Goal: Information Seeking & Learning: Learn about a topic

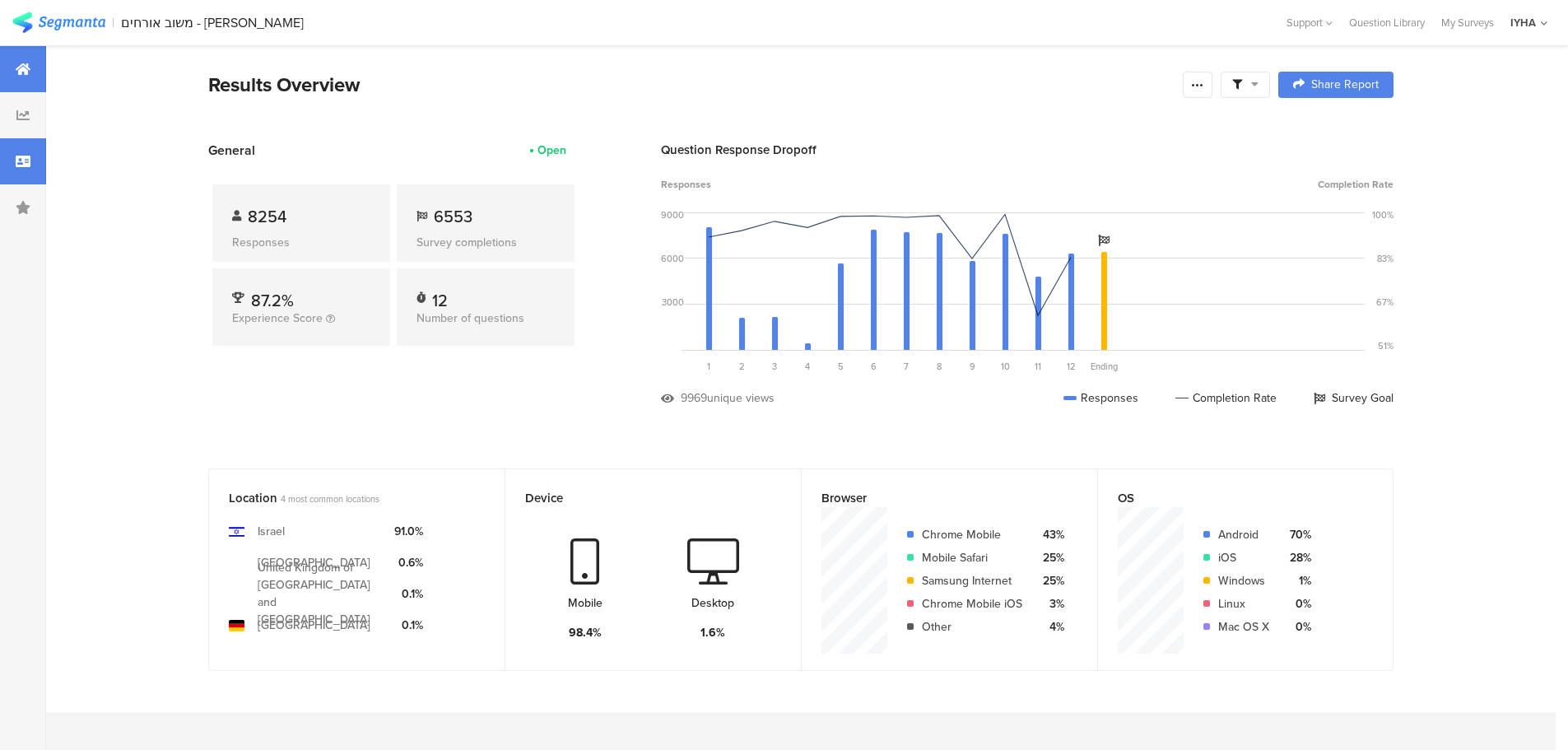
click at [27, 164] on icon at bounding box center [23, 161] width 15 height 13
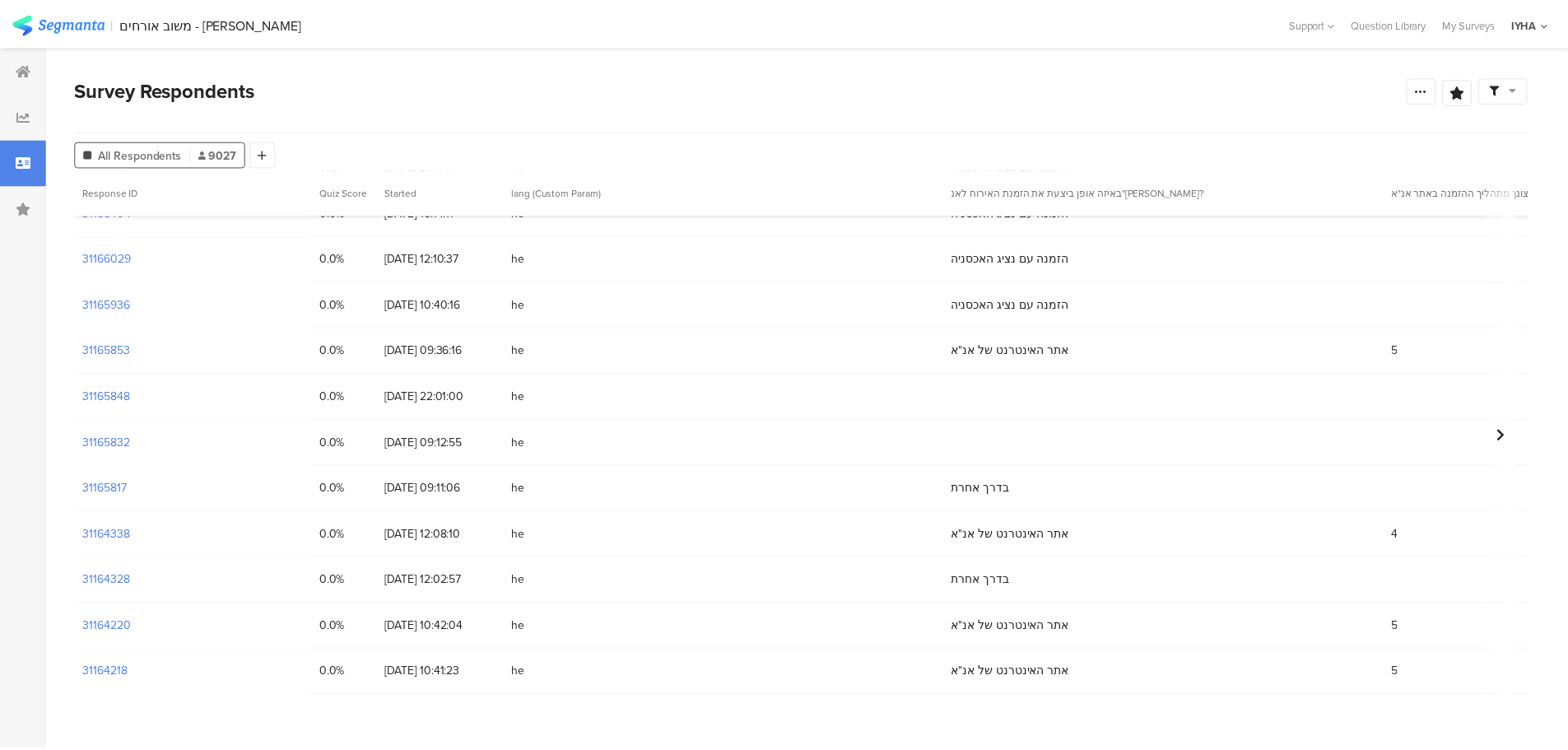
scroll to position [1071, 0]
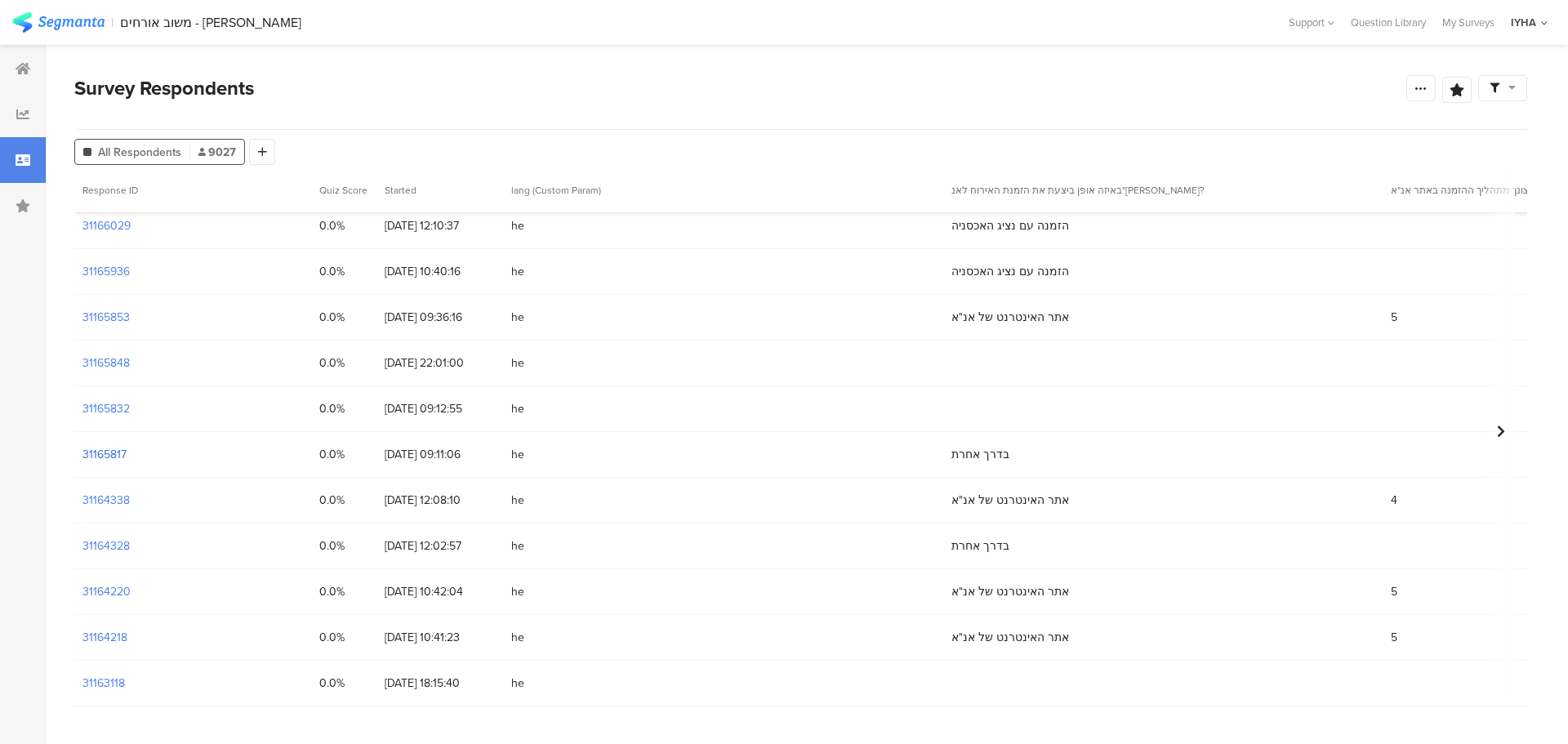
click at [122, 450] on section "31165817" at bounding box center [104, 454] width 44 height 17
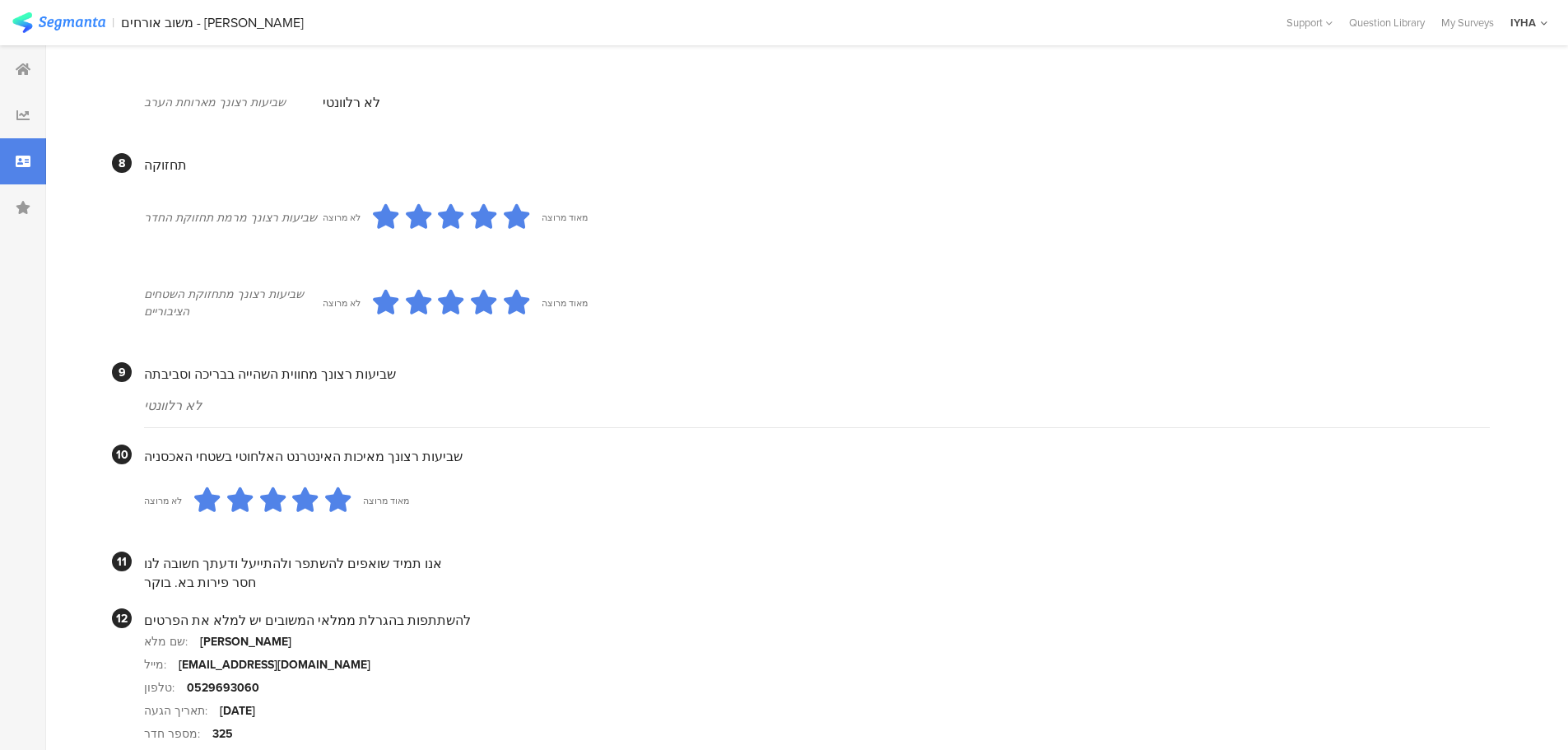
scroll to position [1318, 0]
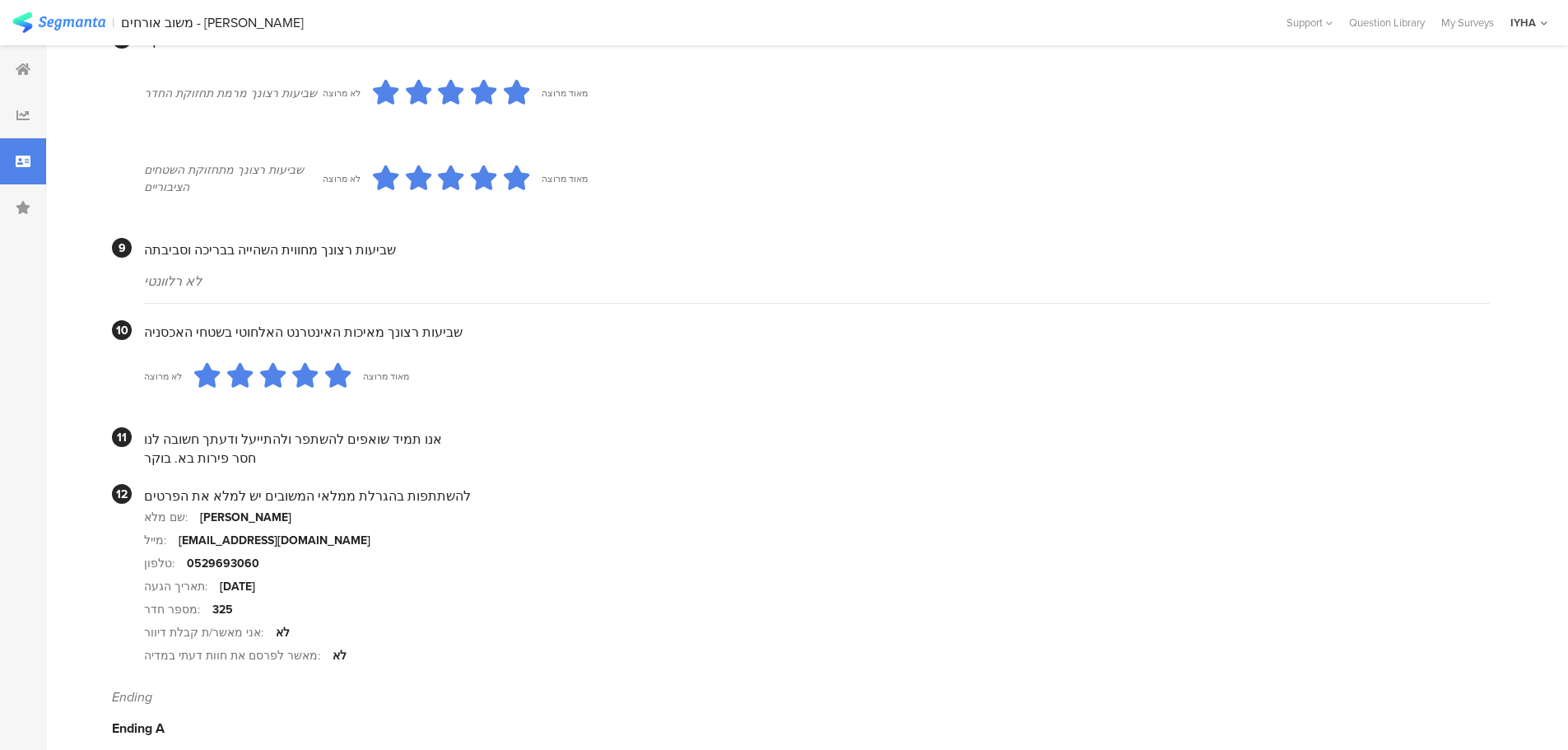
drag, startPoint x: 238, startPoint y: 443, endPoint x: 167, endPoint y: 438, distance: 71.2
click at [167, 449] on div "חסר פירות בא. בוקר" at bounding box center [816, 458] width 1346 height 19
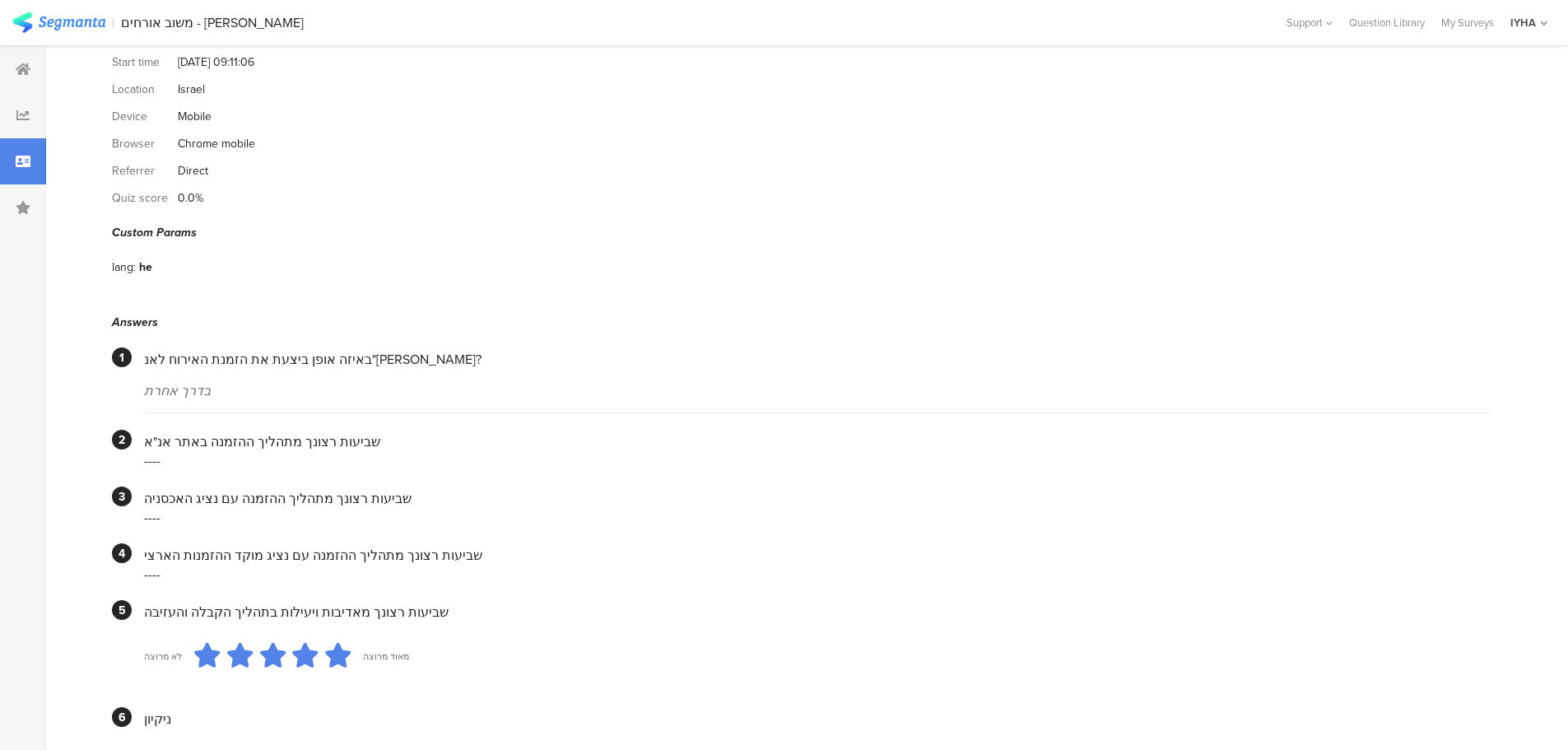
scroll to position [0, 0]
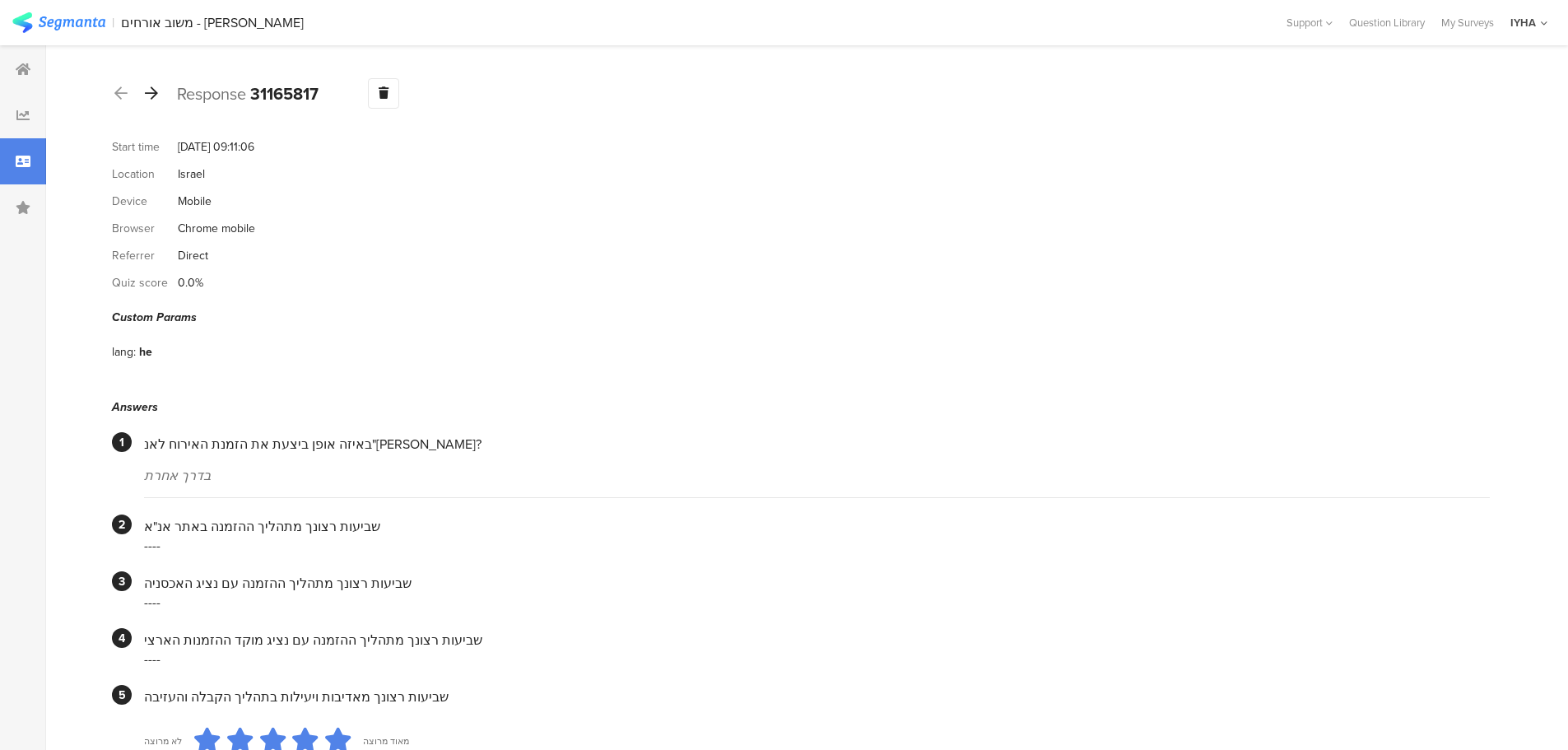
click at [150, 95] on icon at bounding box center [151, 93] width 13 height 15
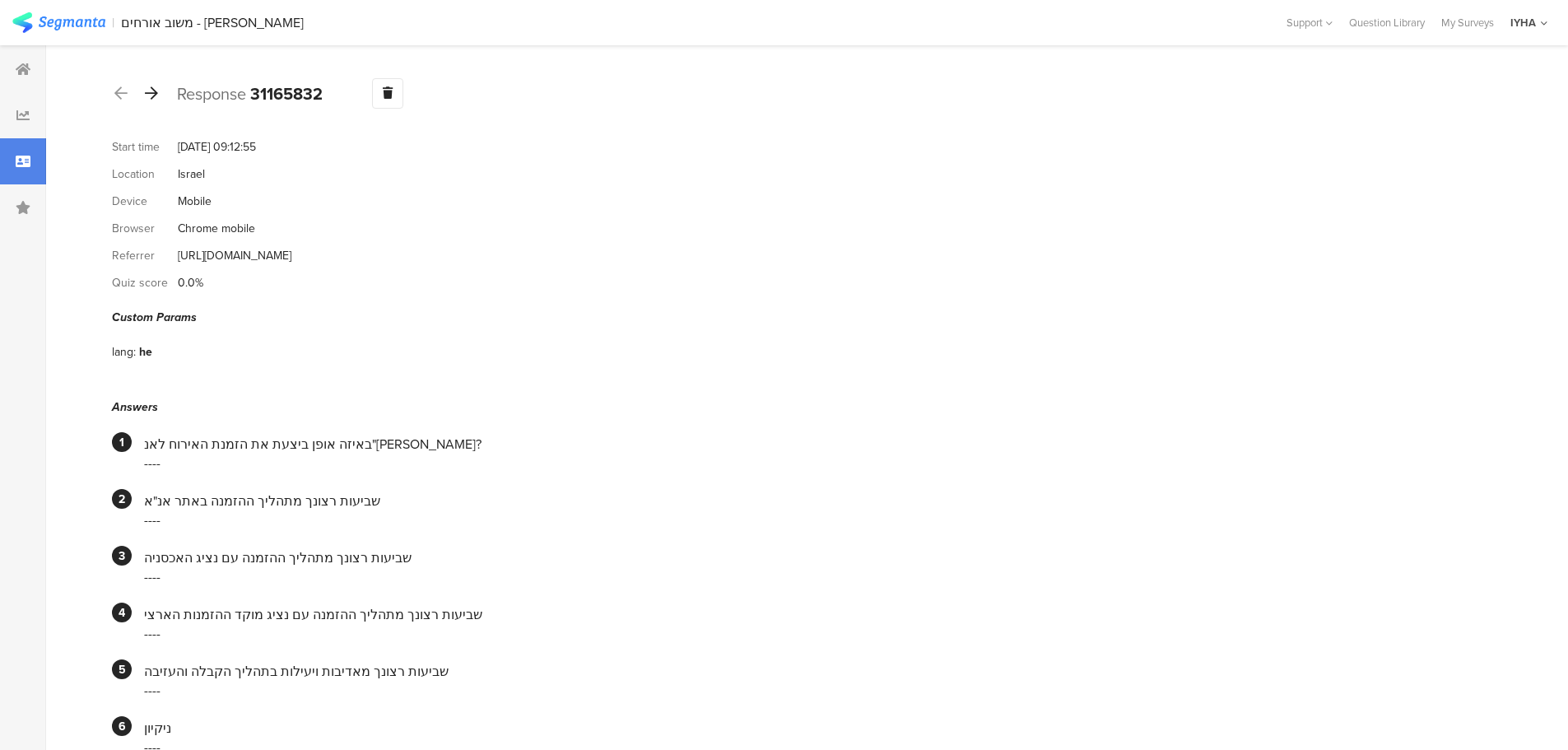
click at [154, 91] on icon at bounding box center [151, 93] width 13 height 15
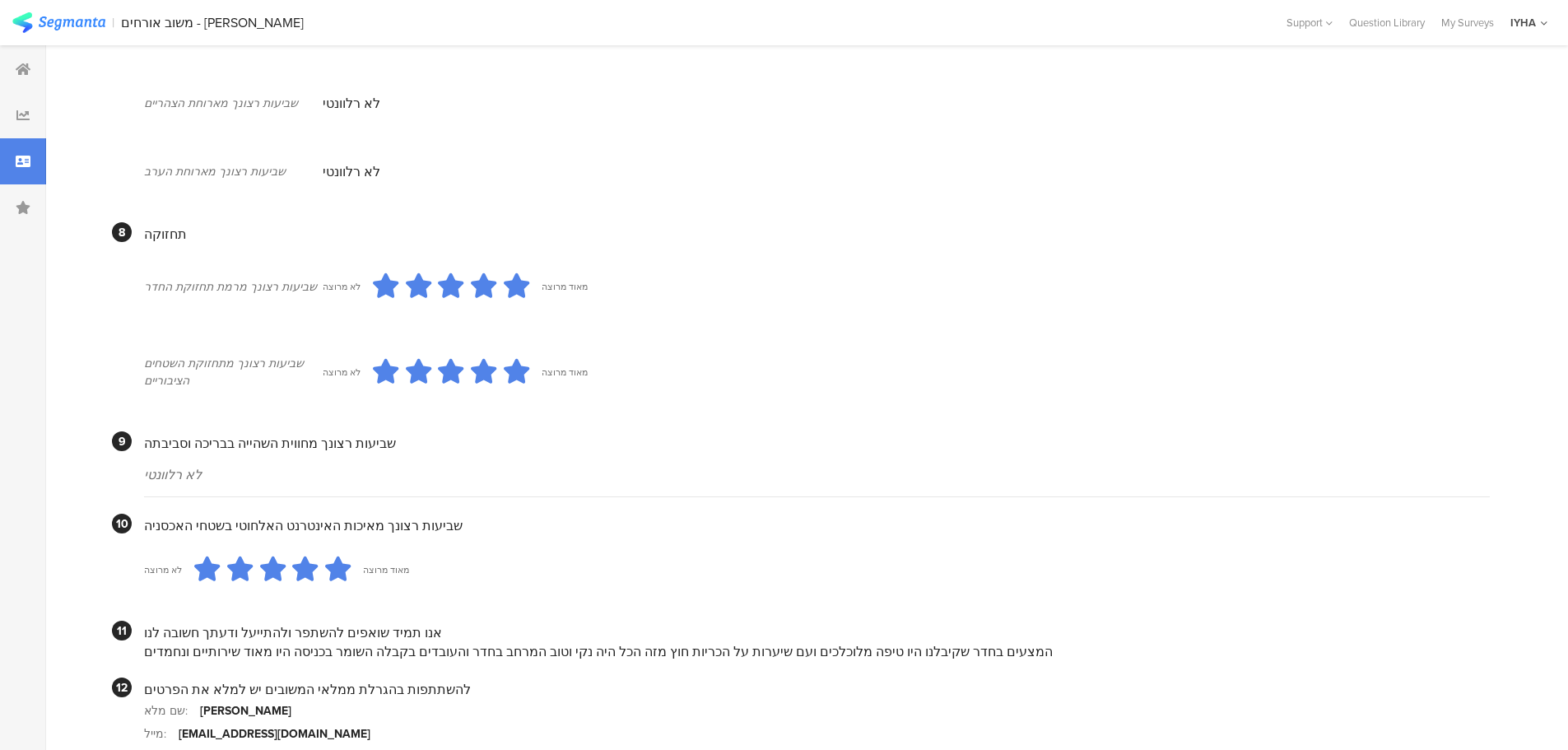
scroll to position [1310, 0]
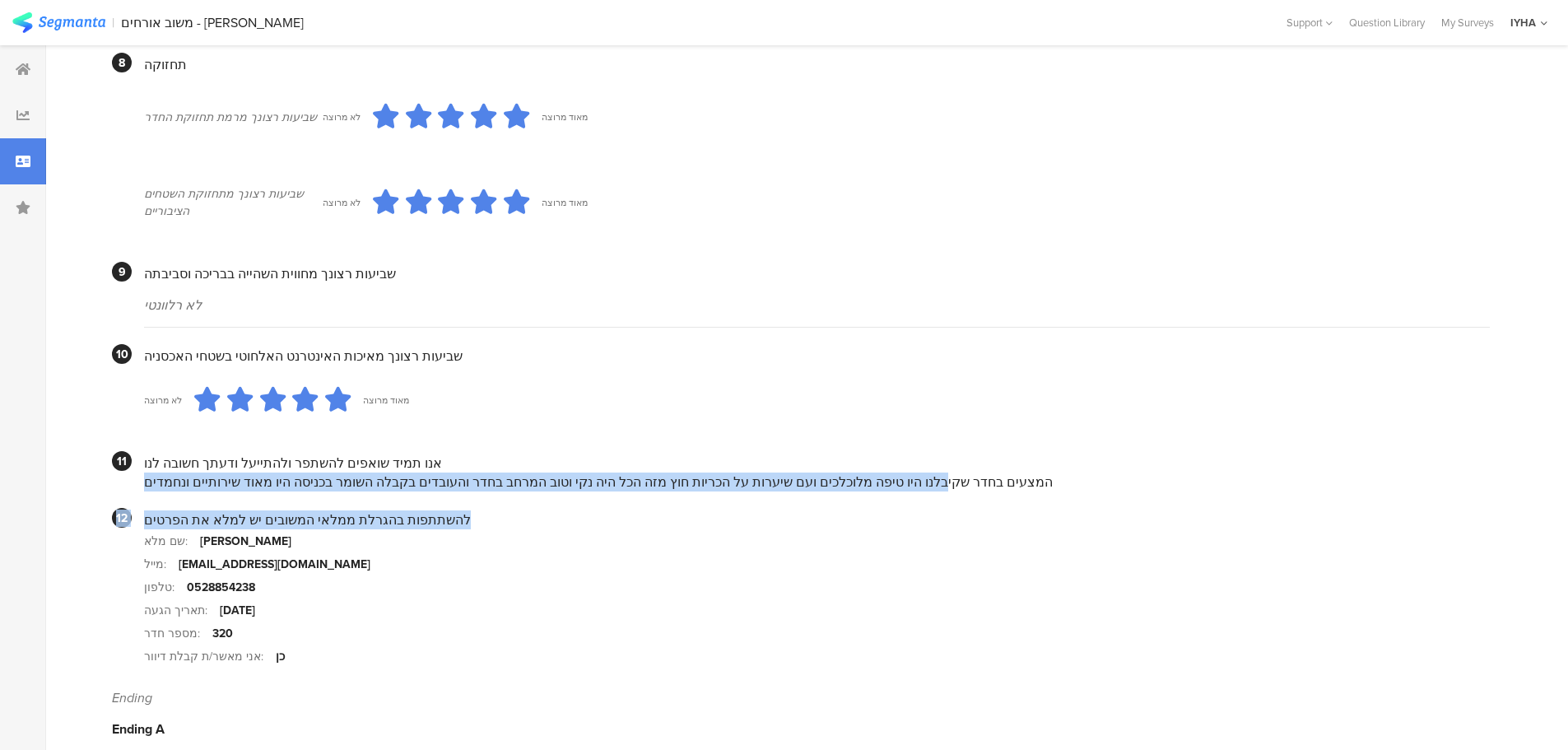
drag, startPoint x: 925, startPoint y: 466, endPoint x: 743, endPoint y: 475, distance: 182.2
click at [710, 473] on div "המצעים בחדר שקיבלנו היו טיפה מלוכלכים ועם שיערות על הכריות חוץ מזה הכל היה נקי …" at bounding box center [816, 482] width 1346 height 19
click at [614, 473] on div "המצעים בחדר שקיבלנו היו טיפה מלוכלכים ועם שיערות על הכריות חוץ מזה הכל היה נקי …" at bounding box center [816, 482] width 1346 height 19
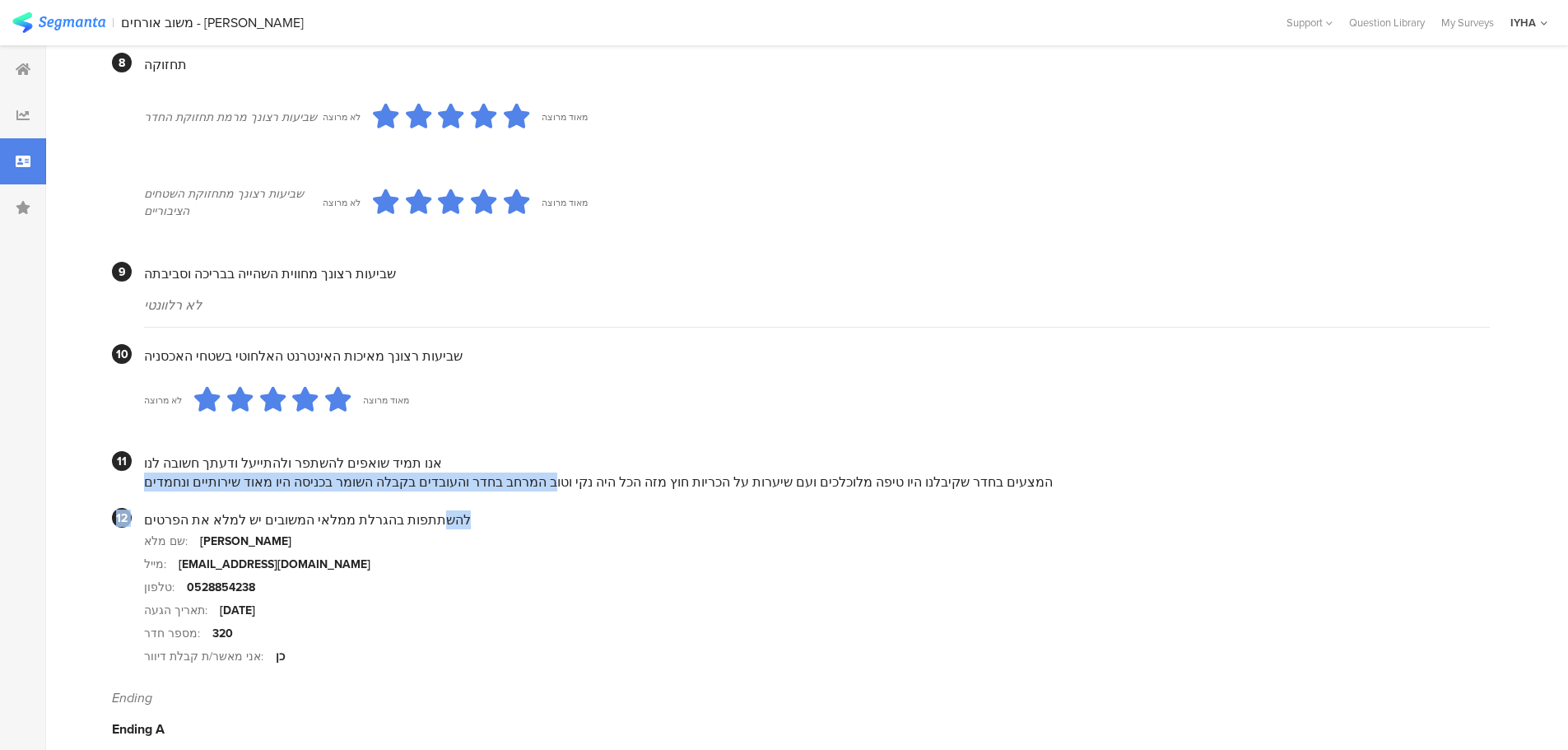
drag, startPoint x: 521, startPoint y: 470, endPoint x: 407, endPoint y: 476, distance: 114.2
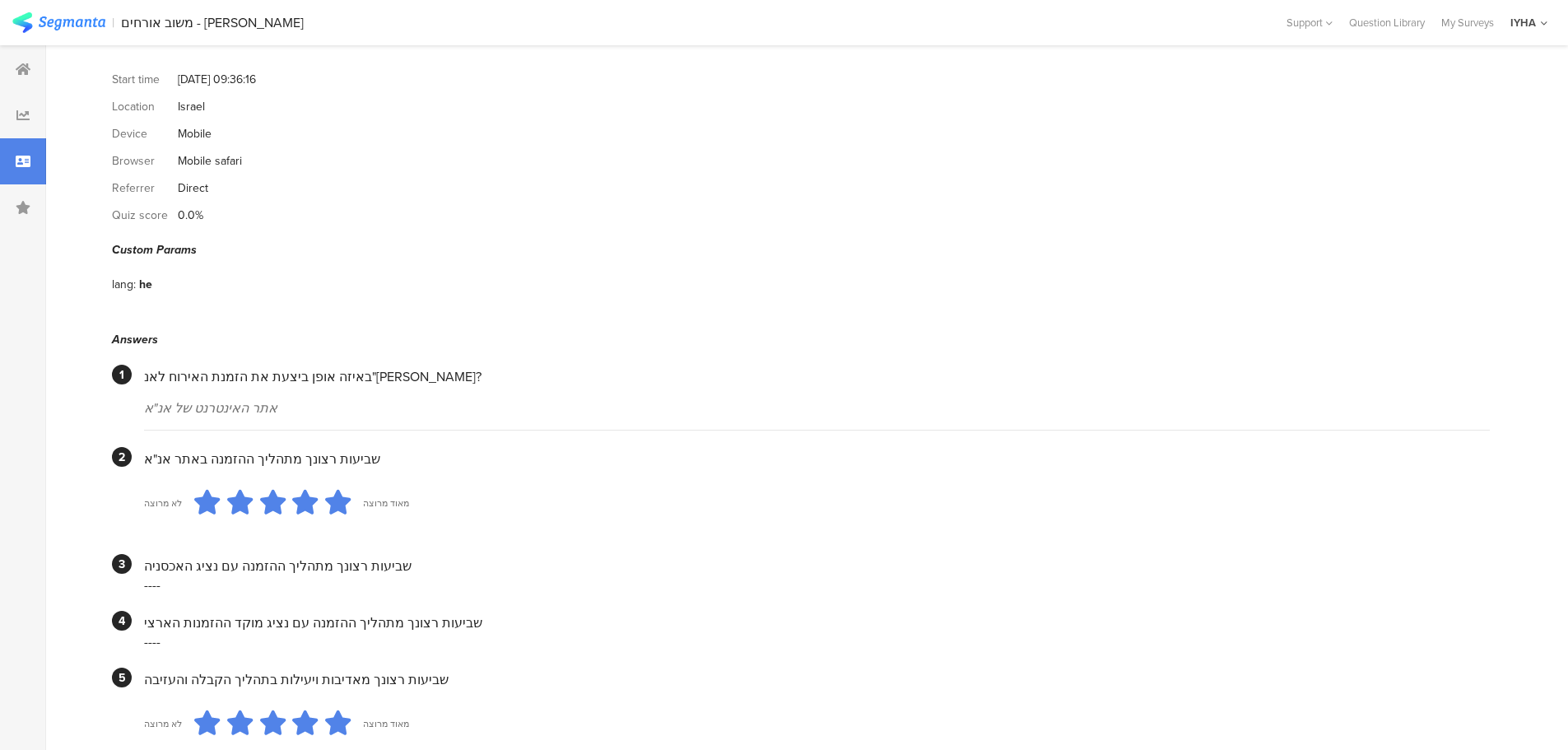
scroll to position [0, 0]
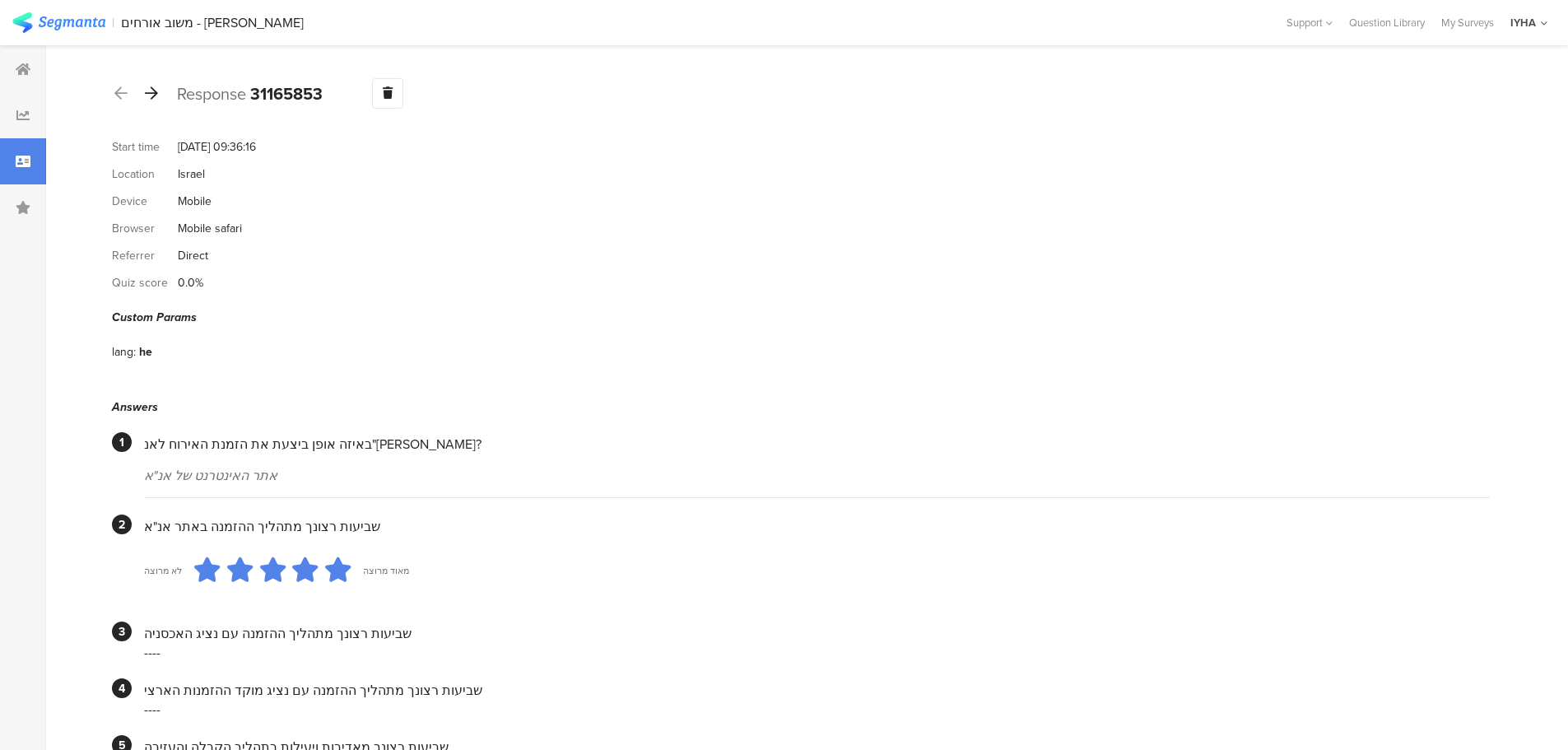
click at [153, 95] on icon at bounding box center [151, 93] width 13 height 15
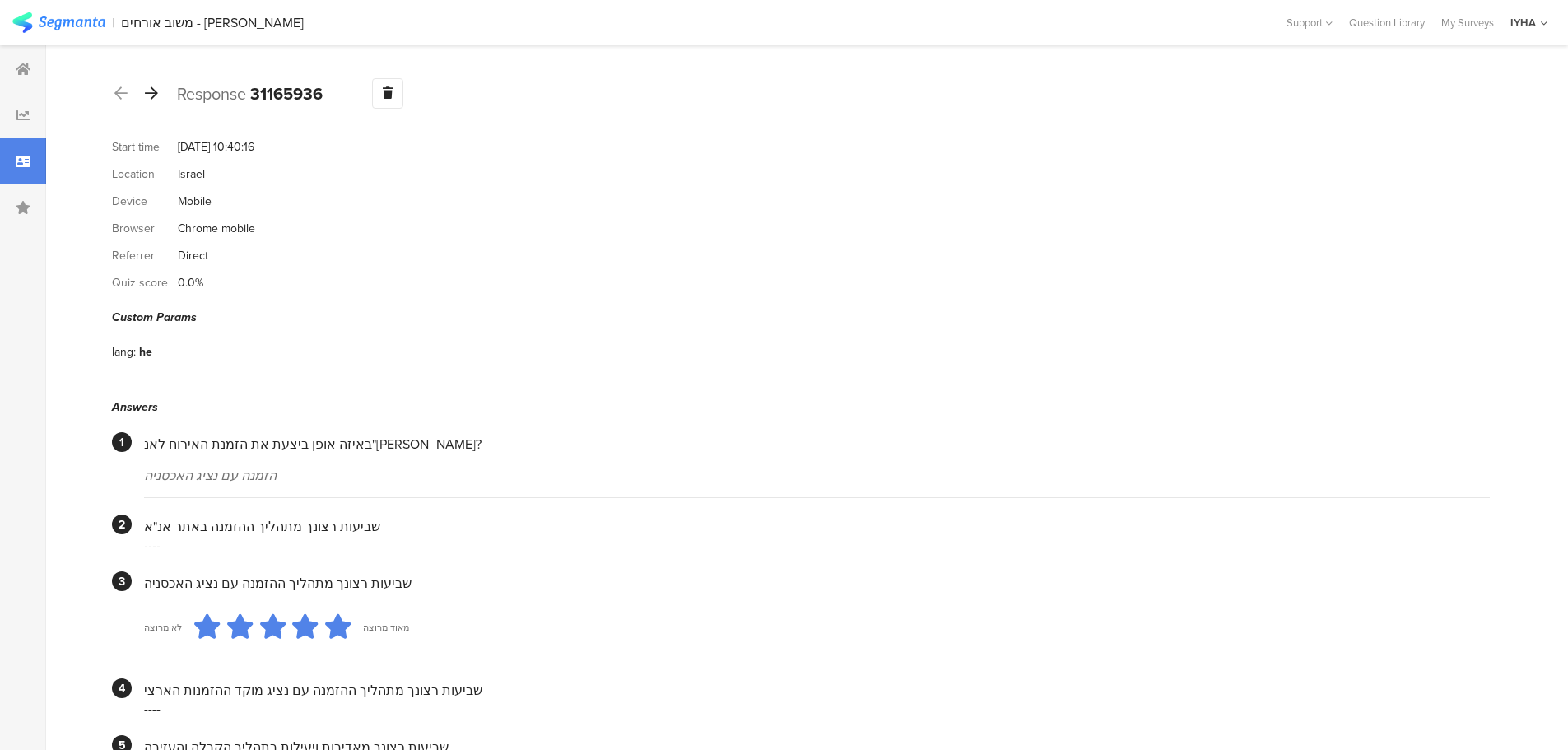
click at [155, 90] on icon at bounding box center [151, 93] width 13 height 15
click at [154, 95] on icon at bounding box center [151, 93] width 13 height 15
click at [150, 93] on icon at bounding box center [151, 93] width 13 height 15
click at [158, 95] on icon at bounding box center [151, 93] width 13 height 15
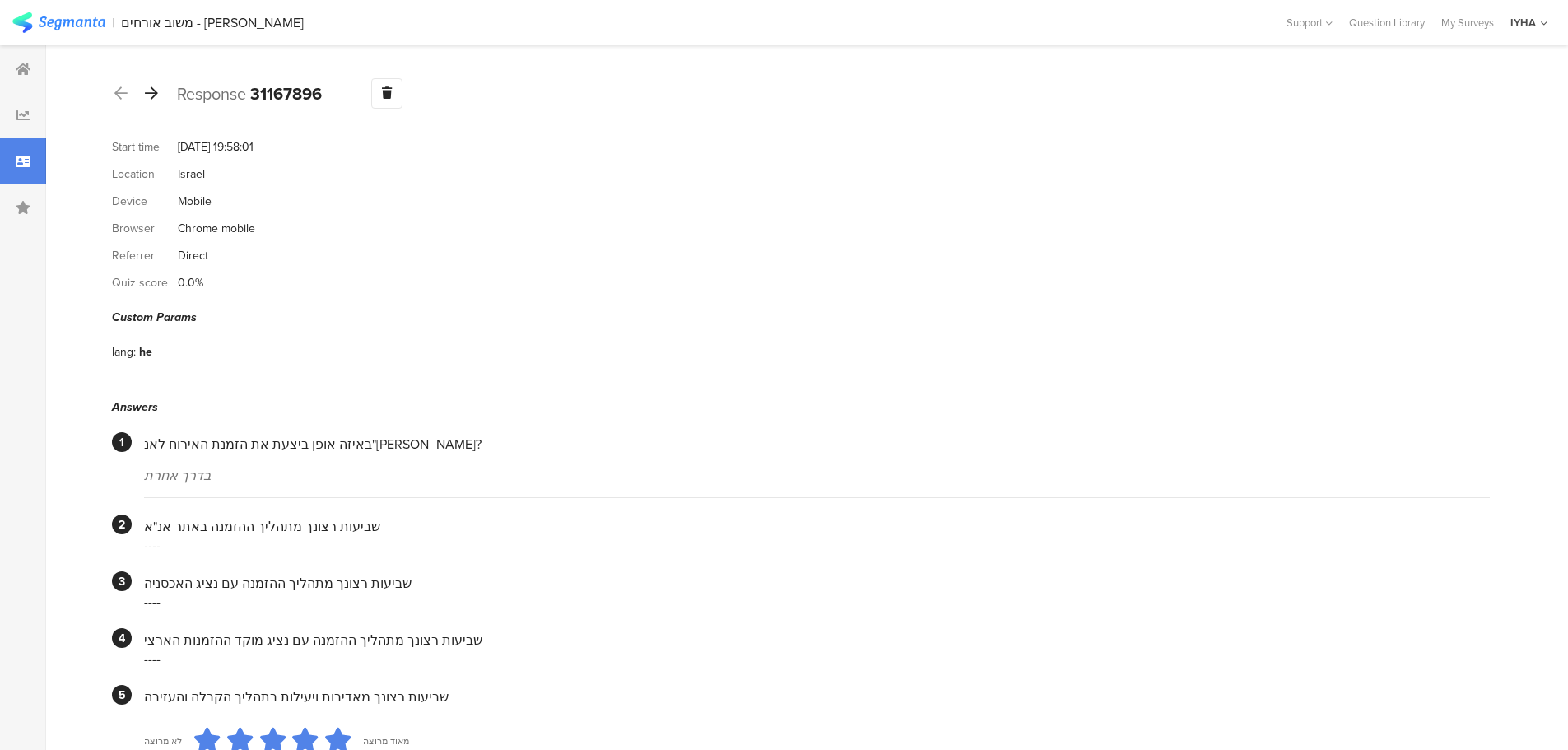
click at [152, 92] on icon at bounding box center [151, 93] width 13 height 15
click at [158, 98] on div at bounding box center [152, 94] width 18 height 27
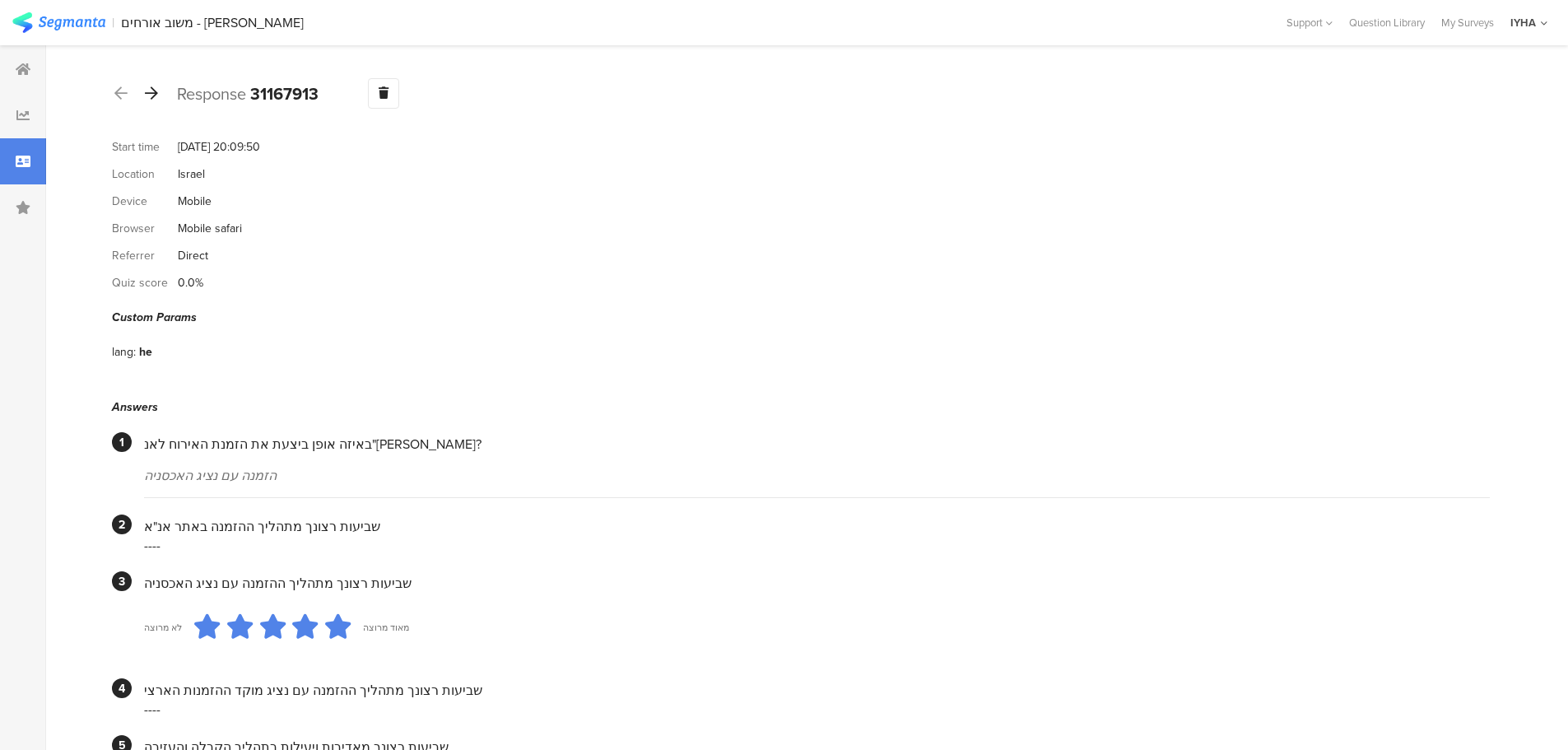
click at [152, 96] on icon at bounding box center [151, 93] width 13 height 15
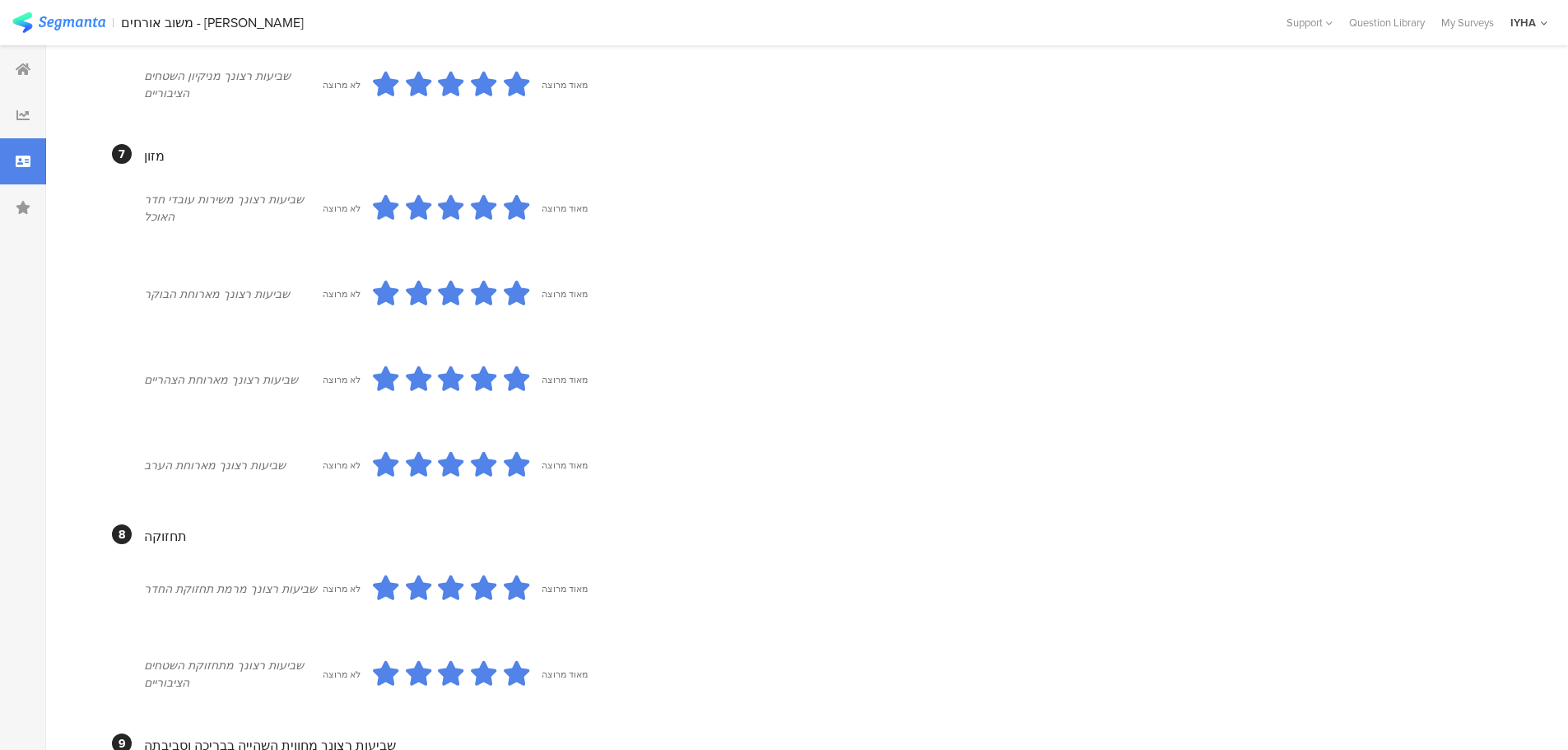
scroll to position [1333, 0]
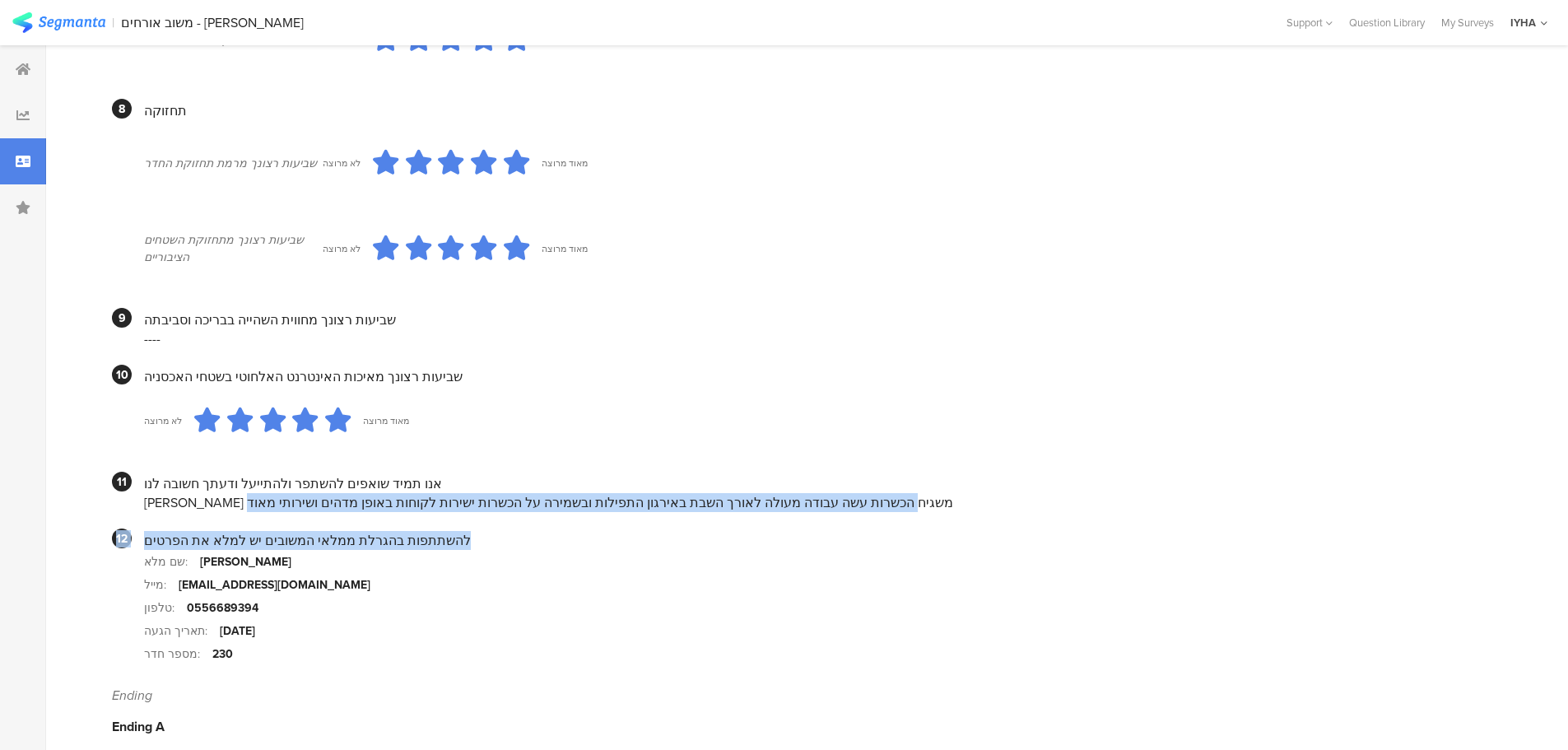
drag, startPoint x: 788, startPoint y: 478, endPoint x: 541, endPoint y: 491, distance: 247.3
click at [546, 493] on div "שלמה קורקוס משגיח הכשרות עשה עבודה מעולה לאורך השבת באירגון התפילות ובשמירה על …" at bounding box center [816, 502] width 1346 height 19
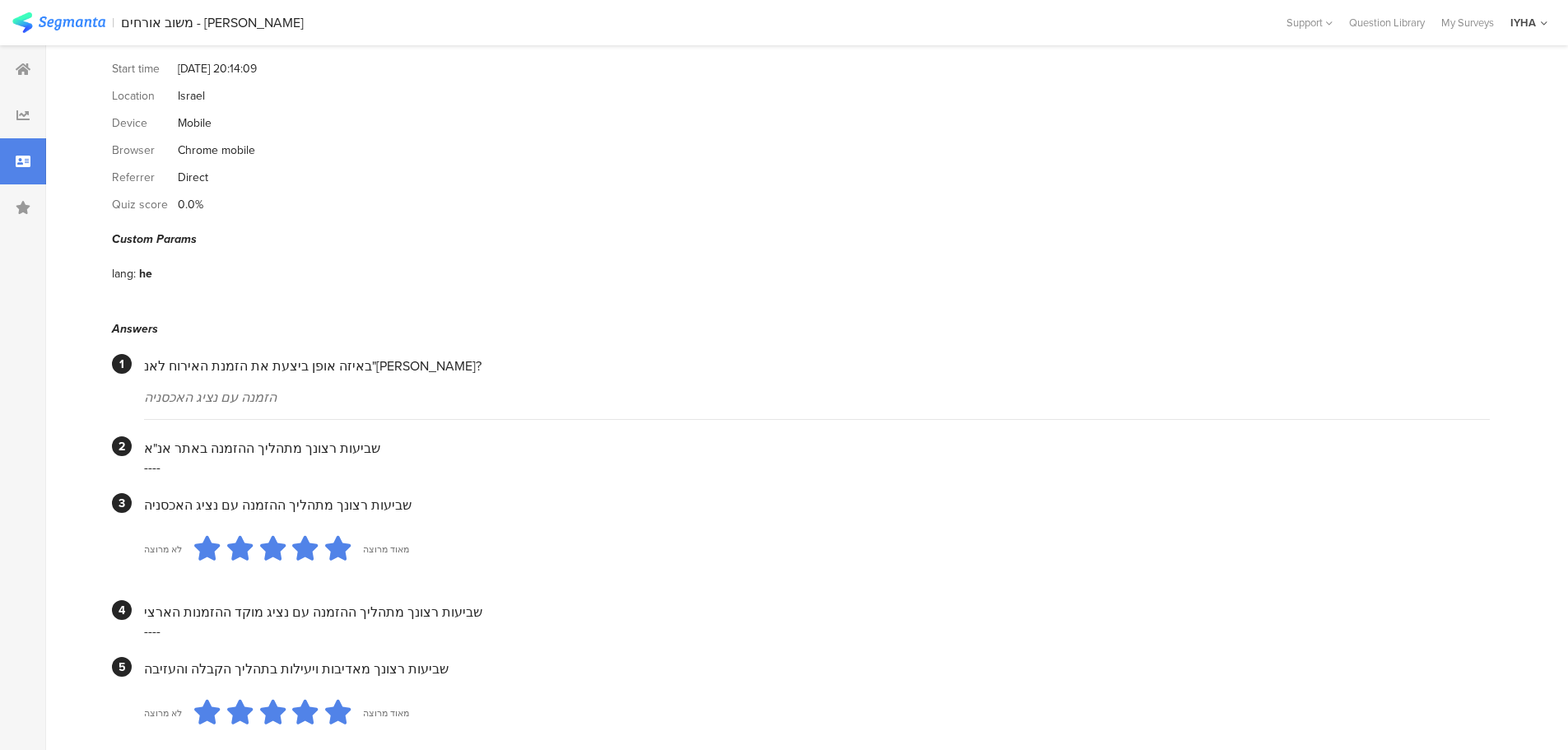
scroll to position [0, 0]
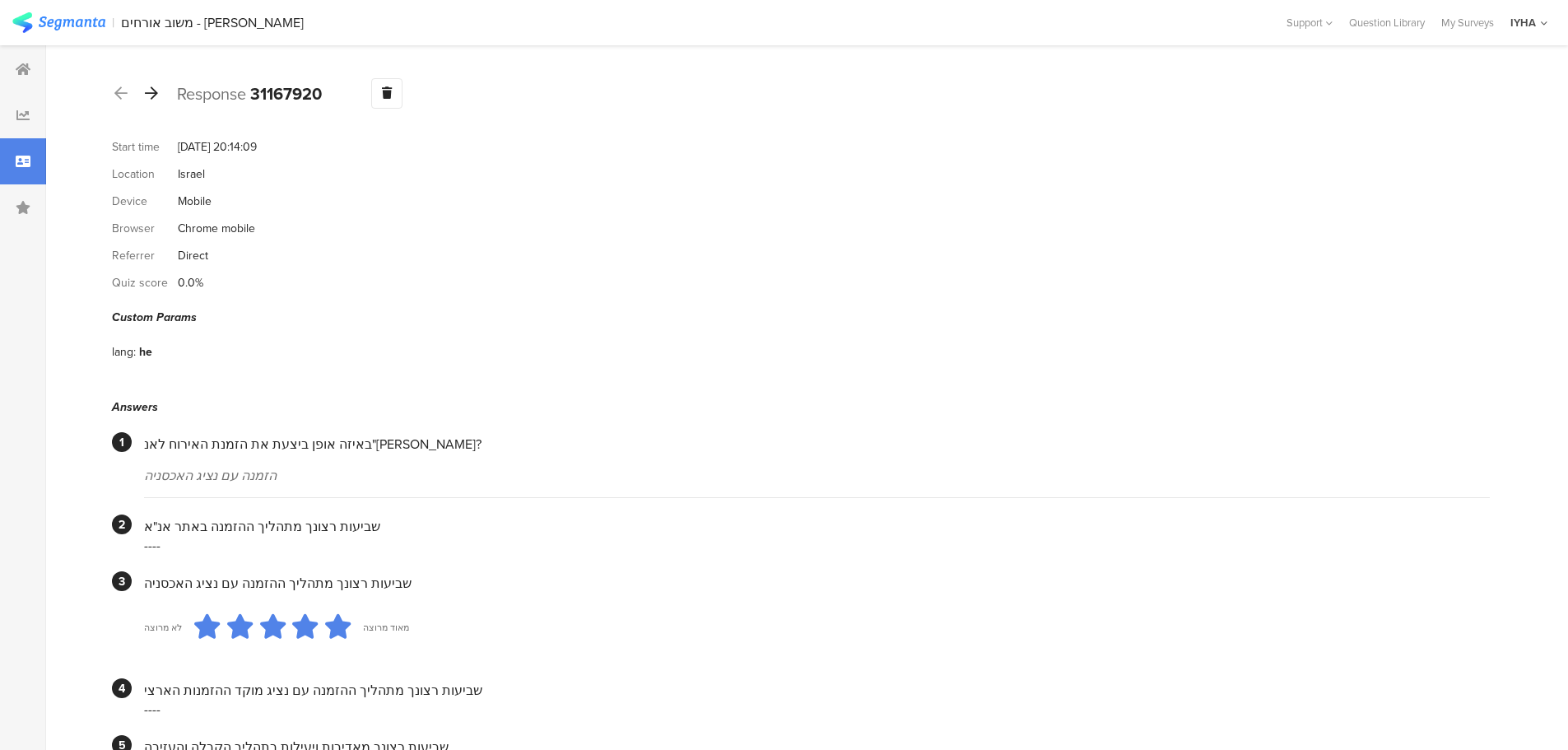
click at [149, 90] on icon at bounding box center [151, 93] width 13 height 15
click at [155, 95] on icon at bounding box center [151, 93] width 13 height 15
click at [154, 94] on icon at bounding box center [151, 93] width 13 height 15
click at [146, 90] on icon at bounding box center [151, 93] width 13 height 15
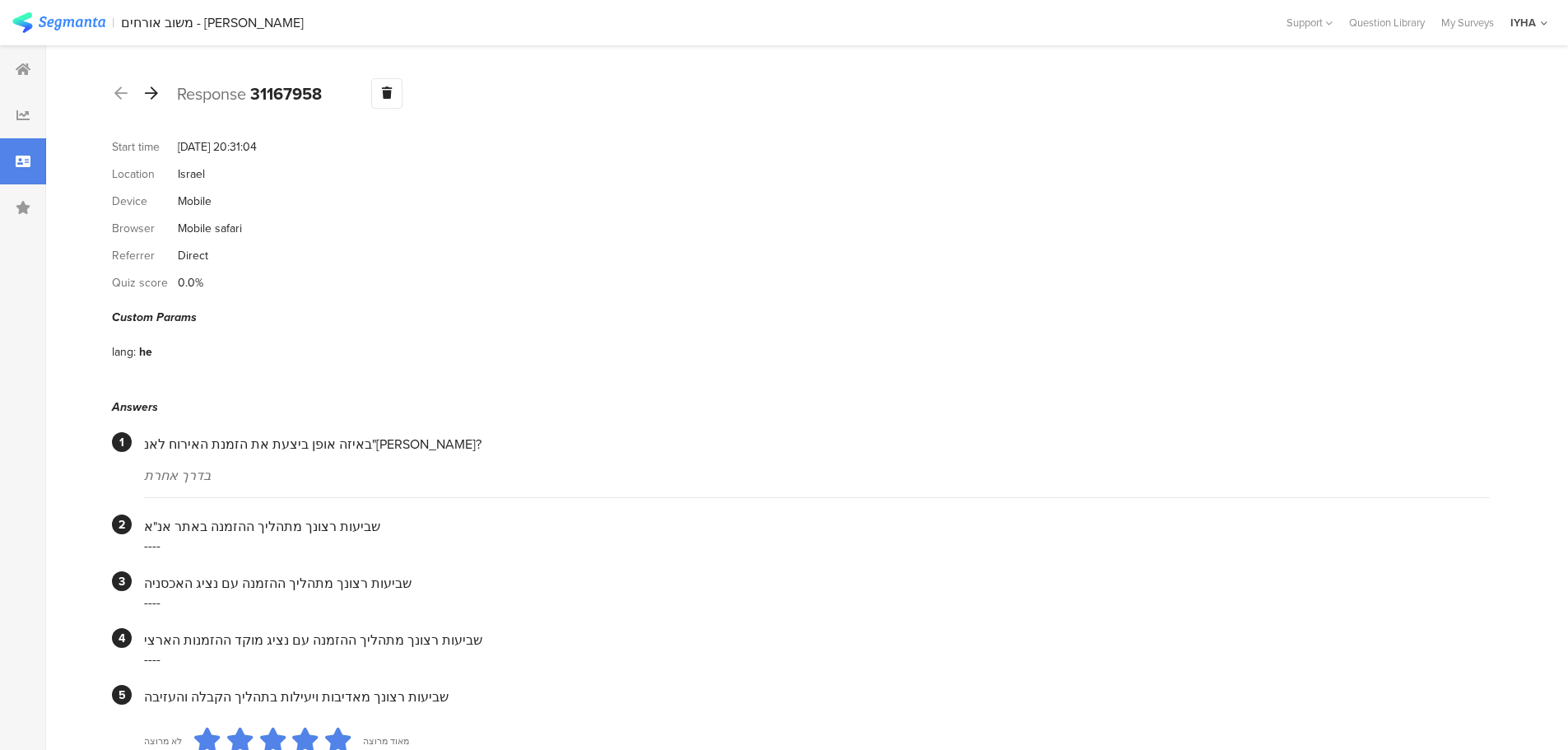
click at [151, 87] on icon at bounding box center [151, 93] width 13 height 15
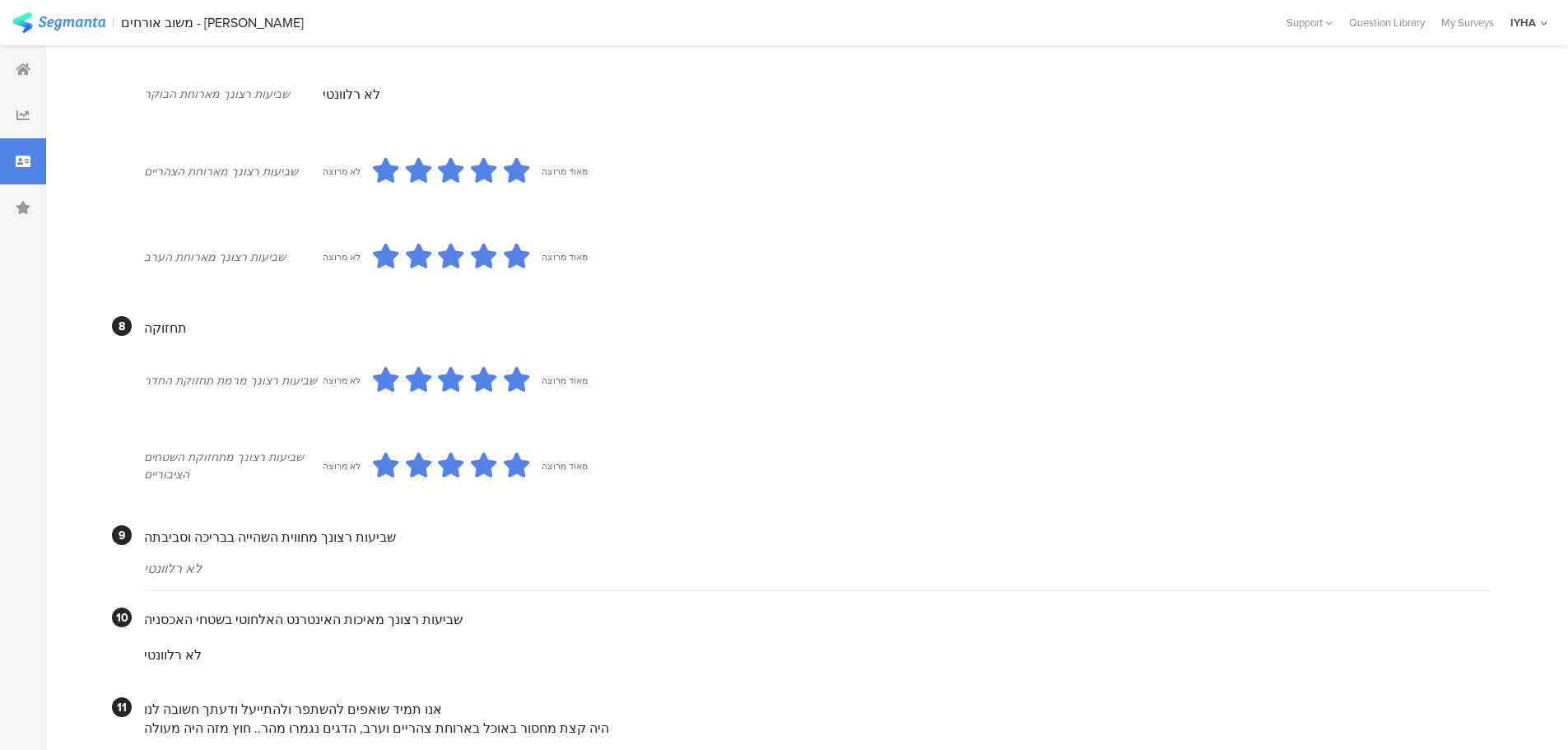
scroll to position [1272, 0]
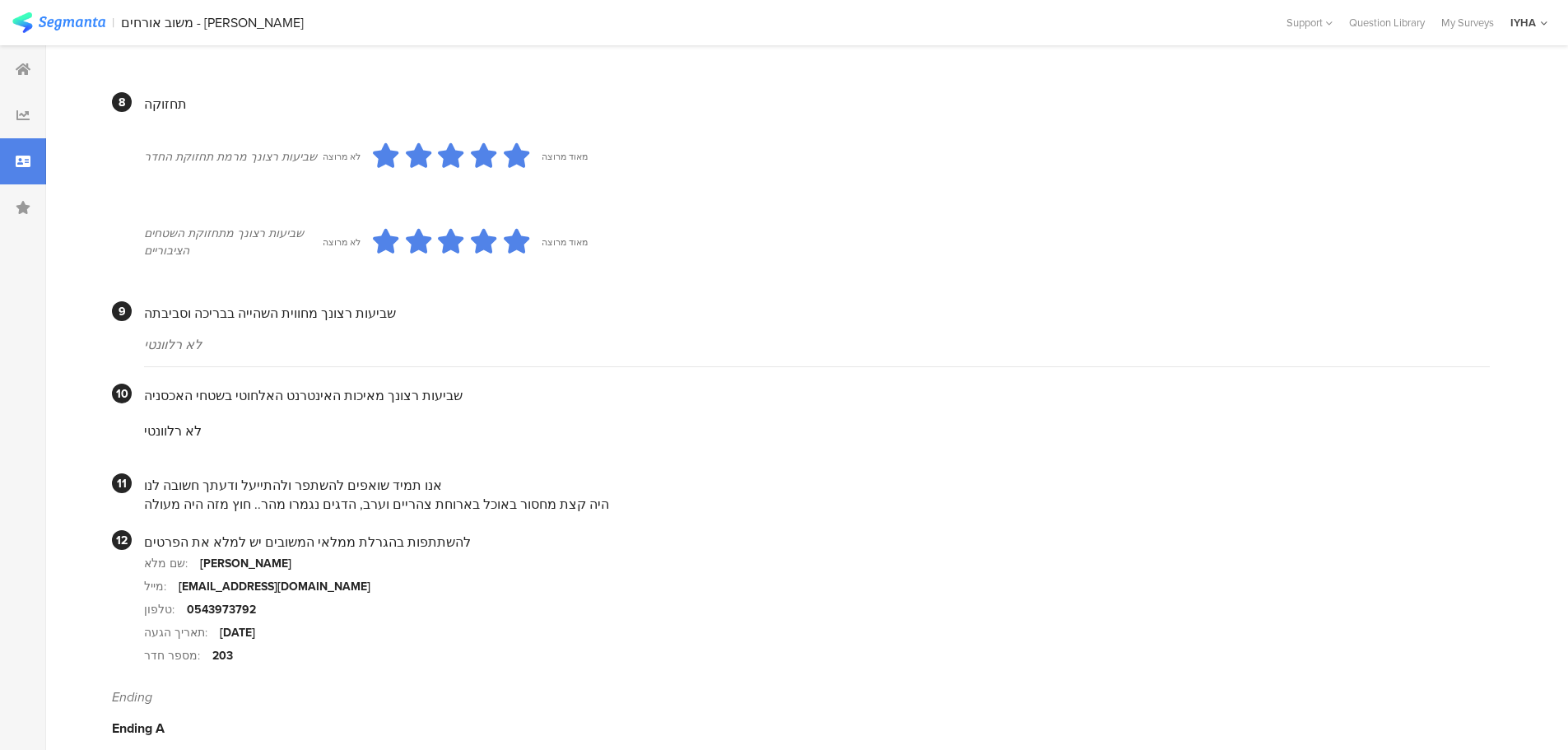
drag, startPoint x: 538, startPoint y: 478, endPoint x: 143, endPoint y: 484, distance: 395.0
click at [143, 484] on section "11 אנו תמיד שואפים להשתפר ולהתייעל ודעתך חשובה לנו היה קצת מחסור באוכל בארוחת צ…" at bounding box center [802, 494] width 1378 height 41
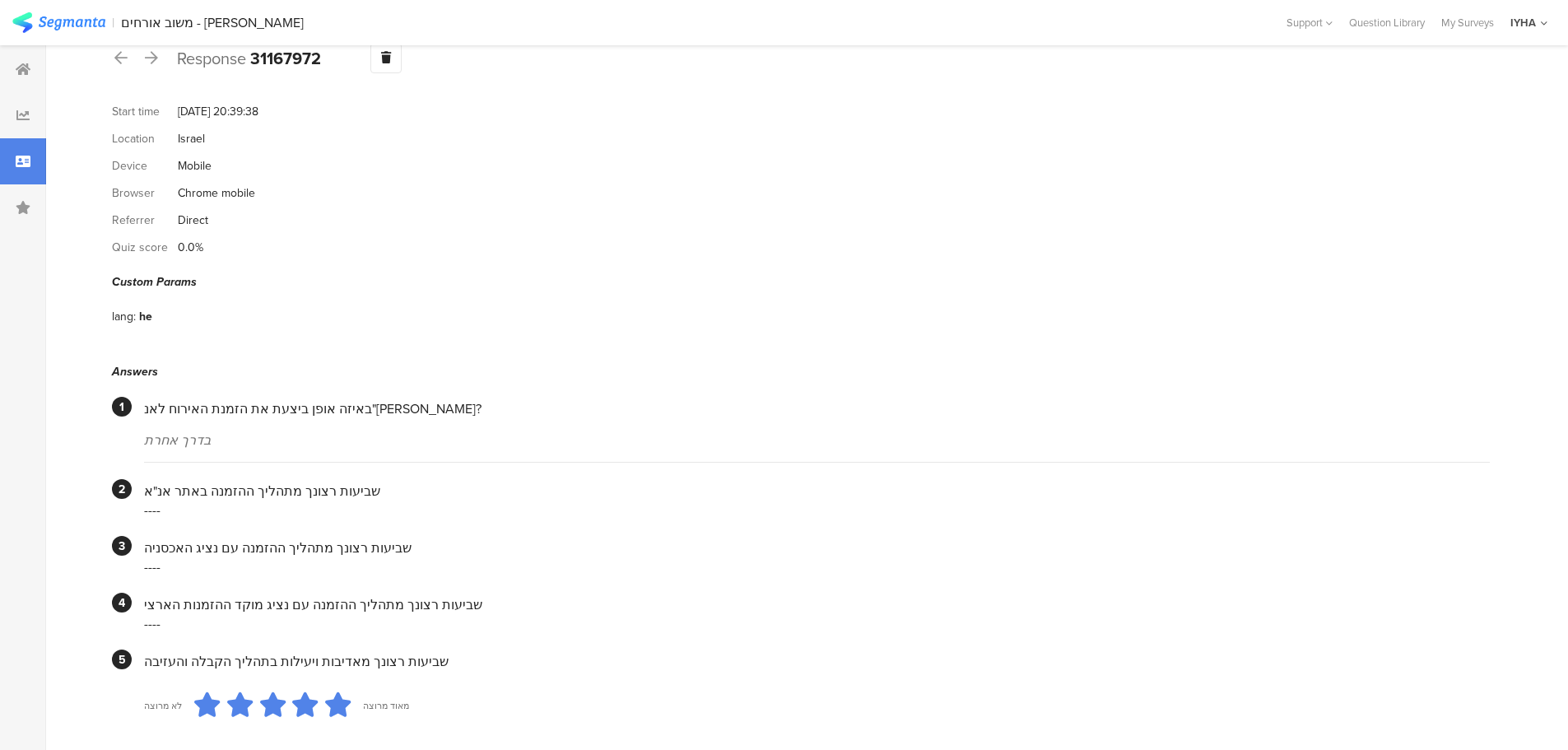
scroll to position [0, 0]
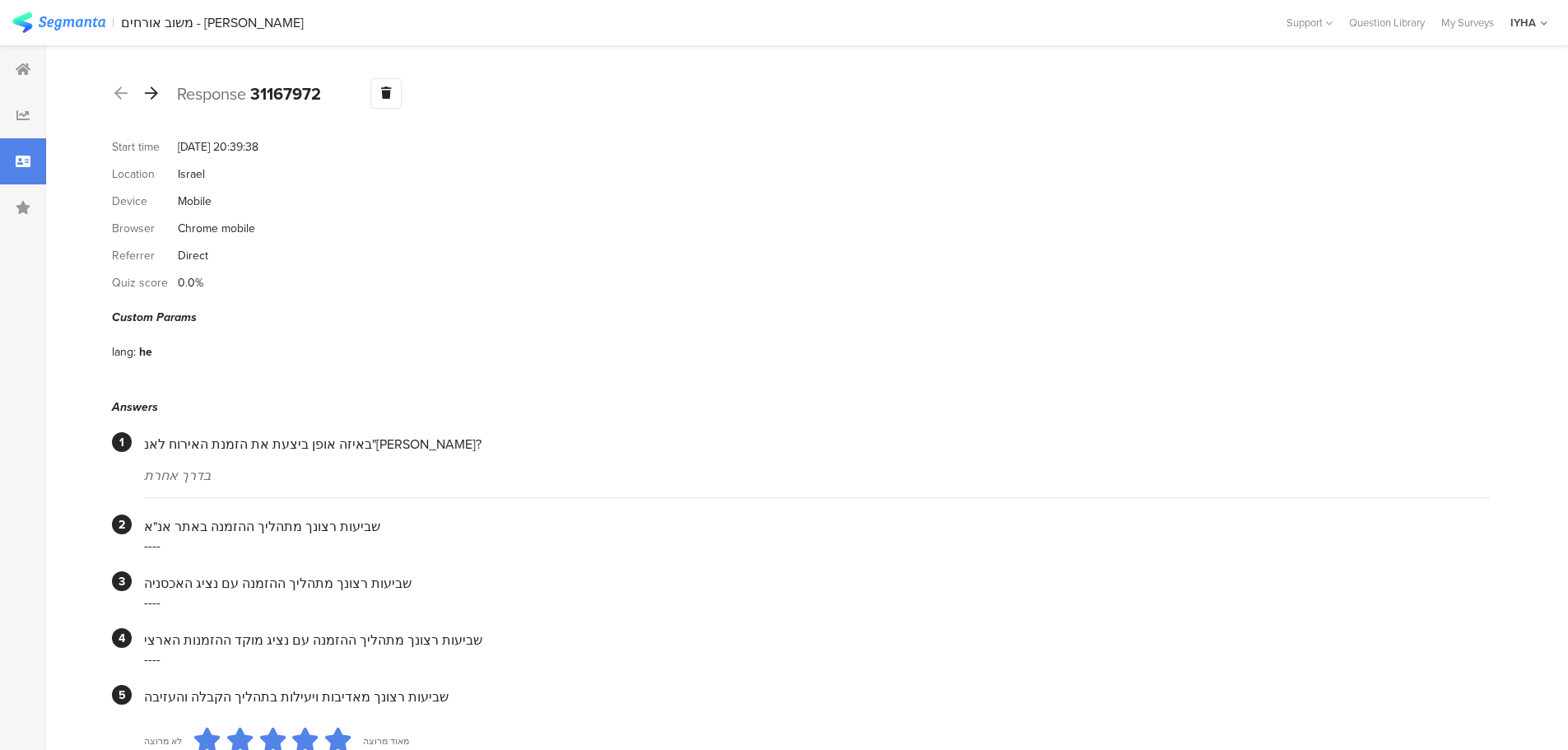
click at [155, 93] on icon at bounding box center [151, 93] width 13 height 15
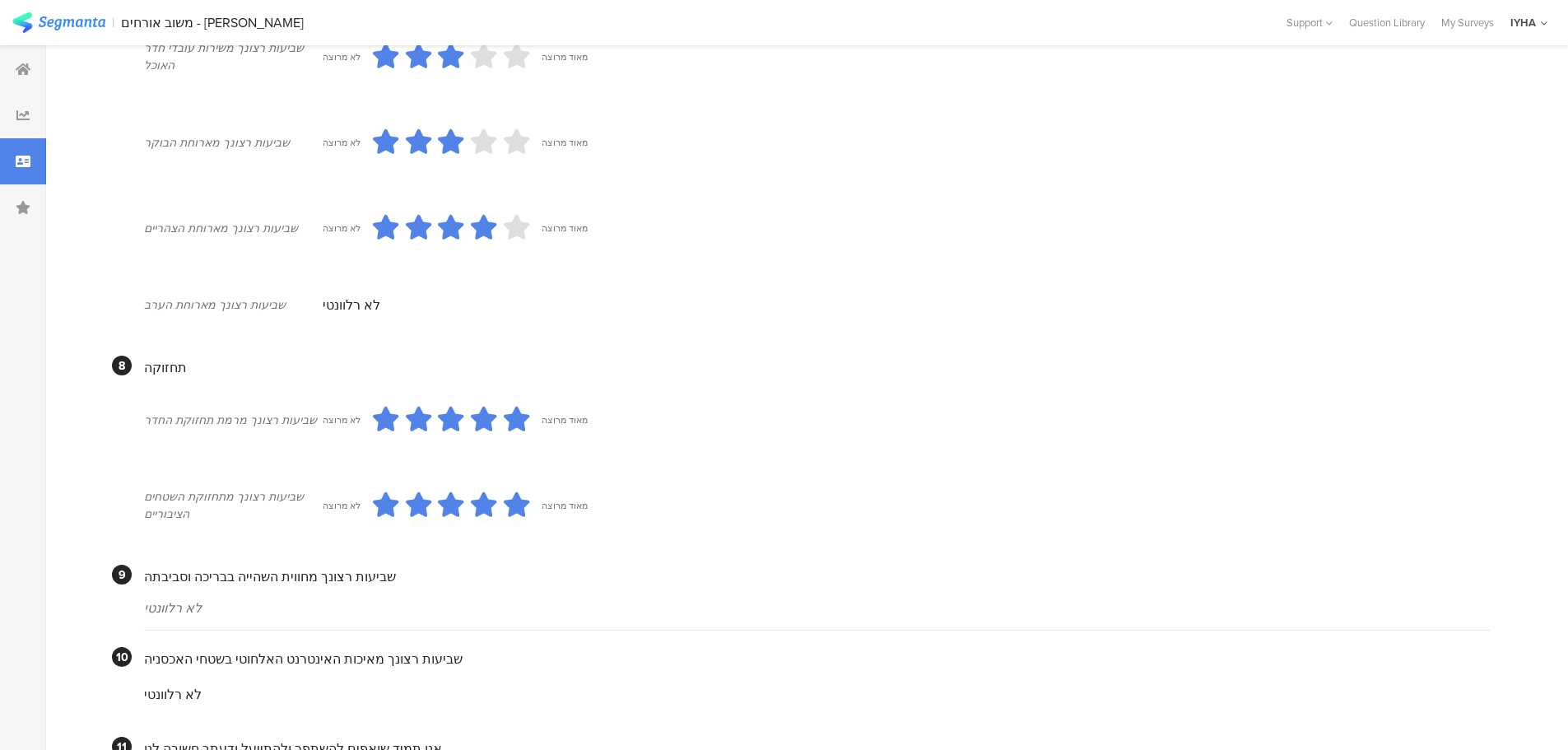
scroll to position [1272, 0]
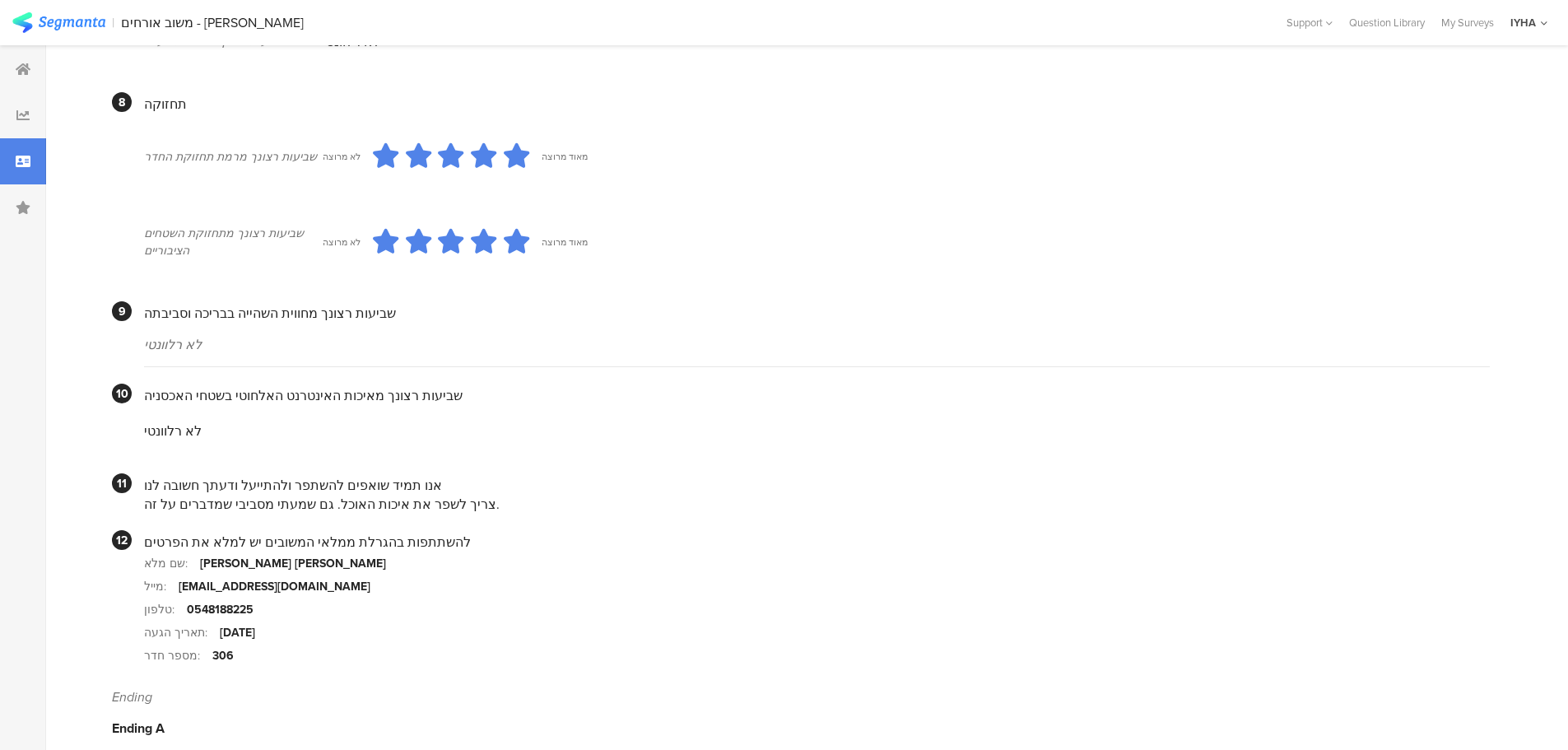
drag, startPoint x: 433, startPoint y: 479, endPoint x: 134, endPoint y: 492, distance: 299.3
click at [134, 492] on section "11 אנו תמיד שואפים להשתפר ולהתייעל ודעתך חשובה לנו צריך לשפר את איכות האוכל. גם…" at bounding box center [802, 494] width 1378 height 41
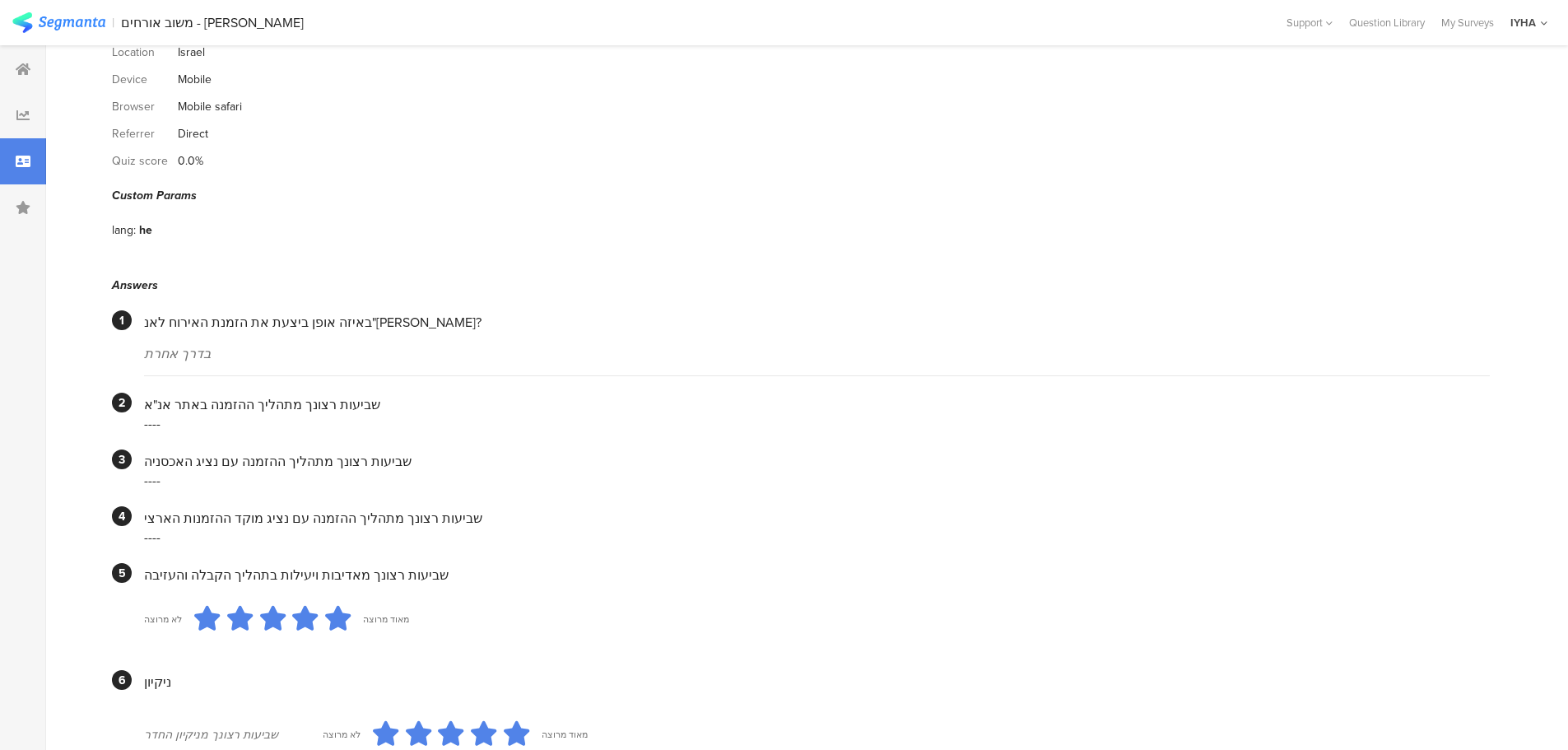
scroll to position [0, 0]
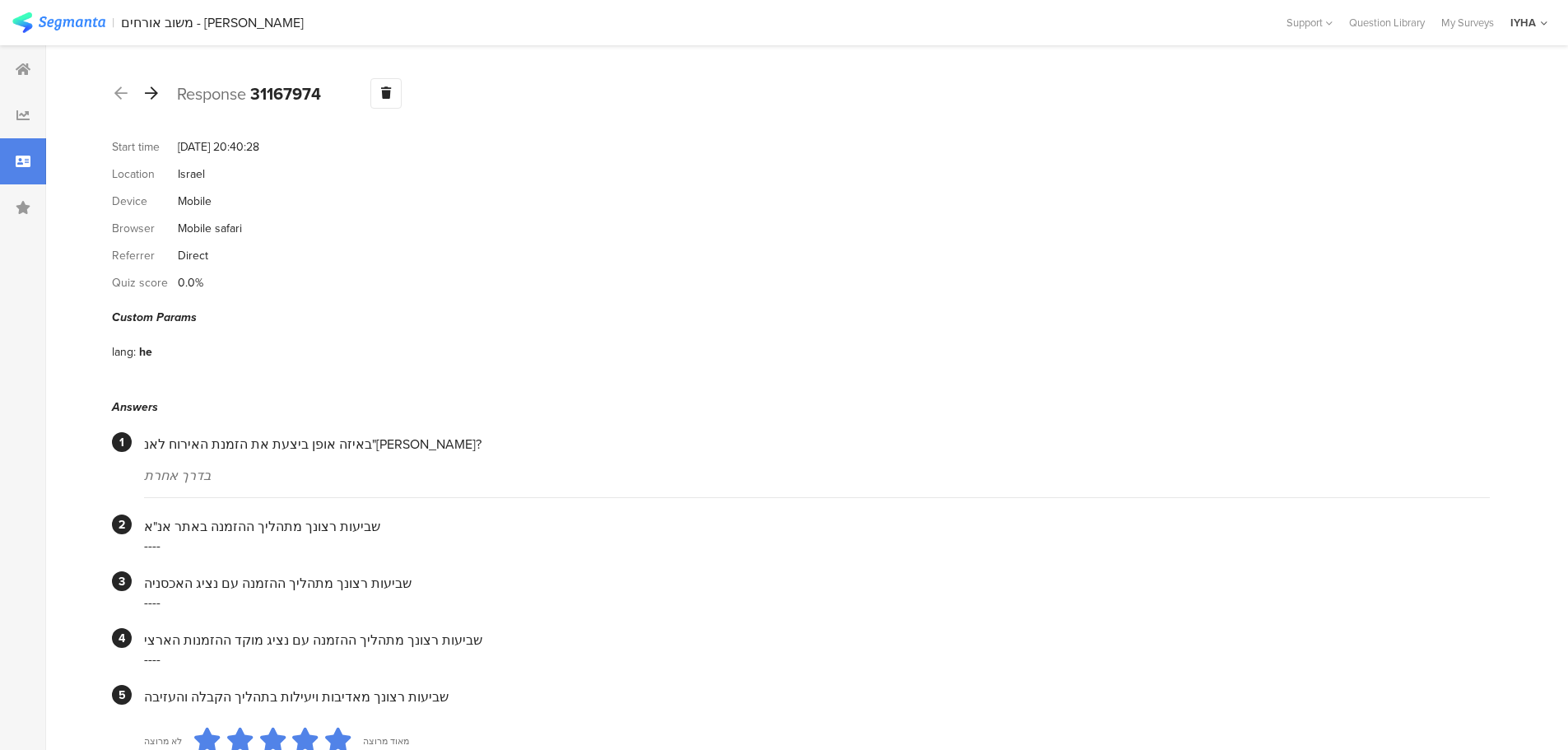
click at [155, 95] on icon at bounding box center [151, 93] width 13 height 15
click at [157, 92] on icon at bounding box center [151, 93] width 13 height 15
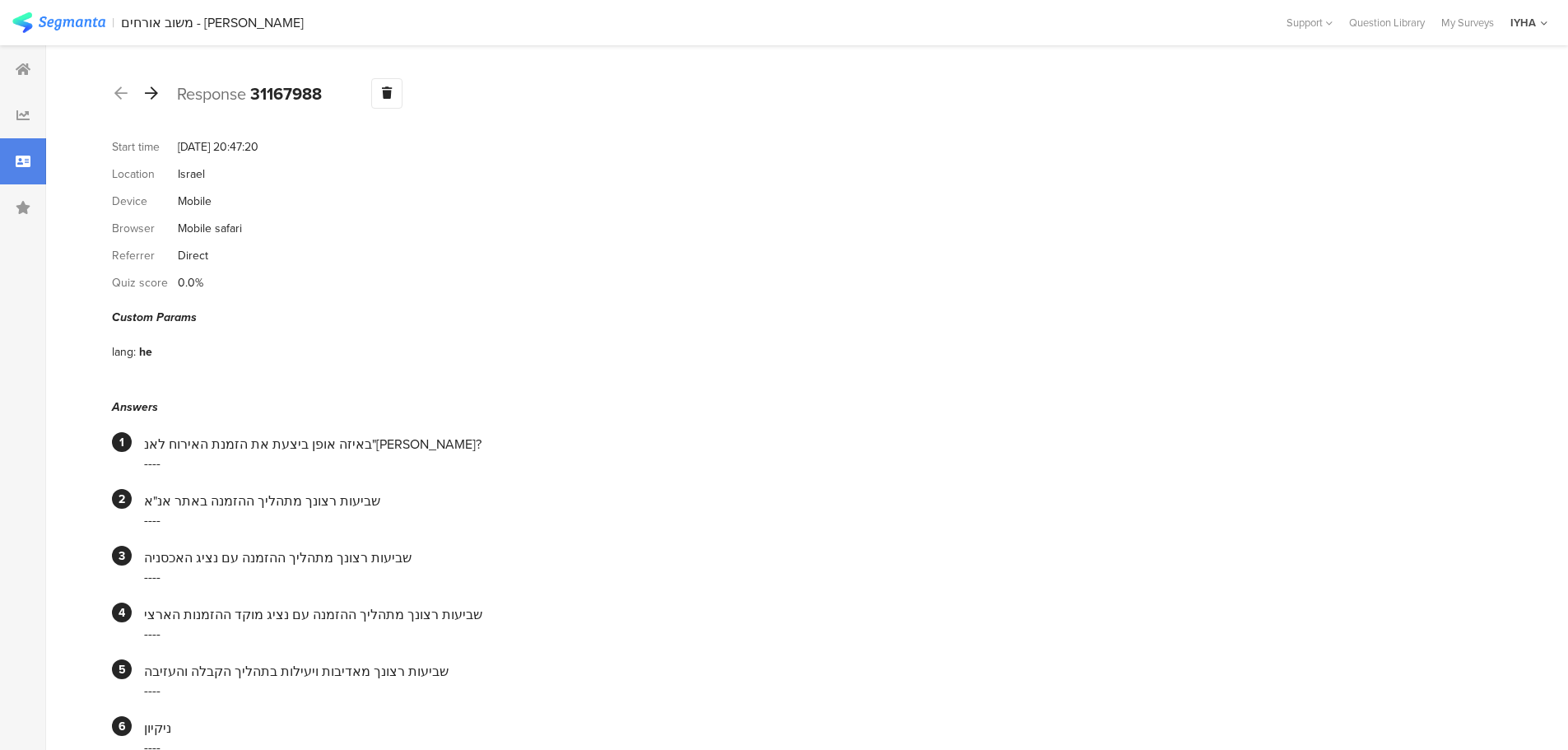
click at [158, 95] on icon at bounding box center [151, 93] width 13 height 15
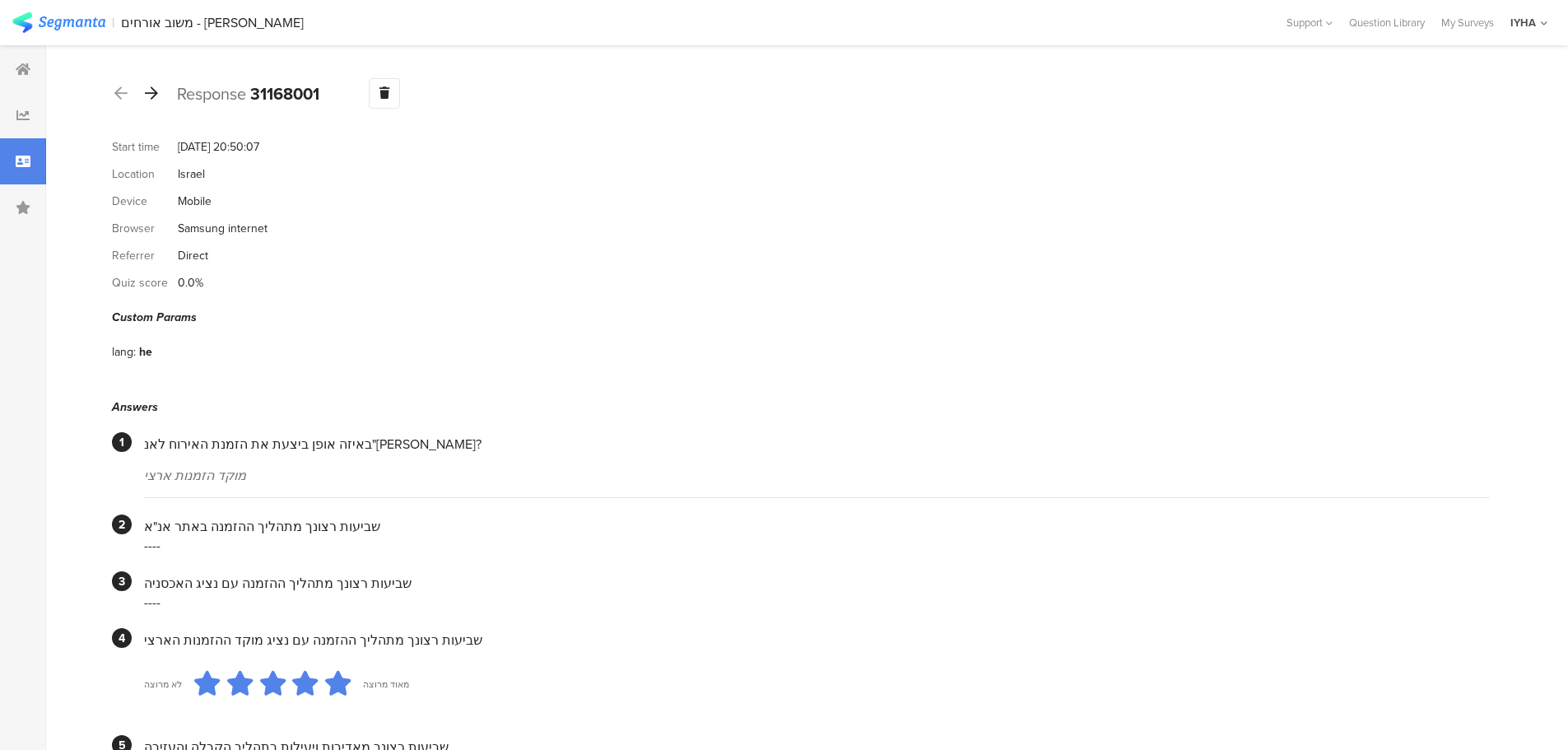
click at [157, 96] on icon at bounding box center [151, 93] width 13 height 15
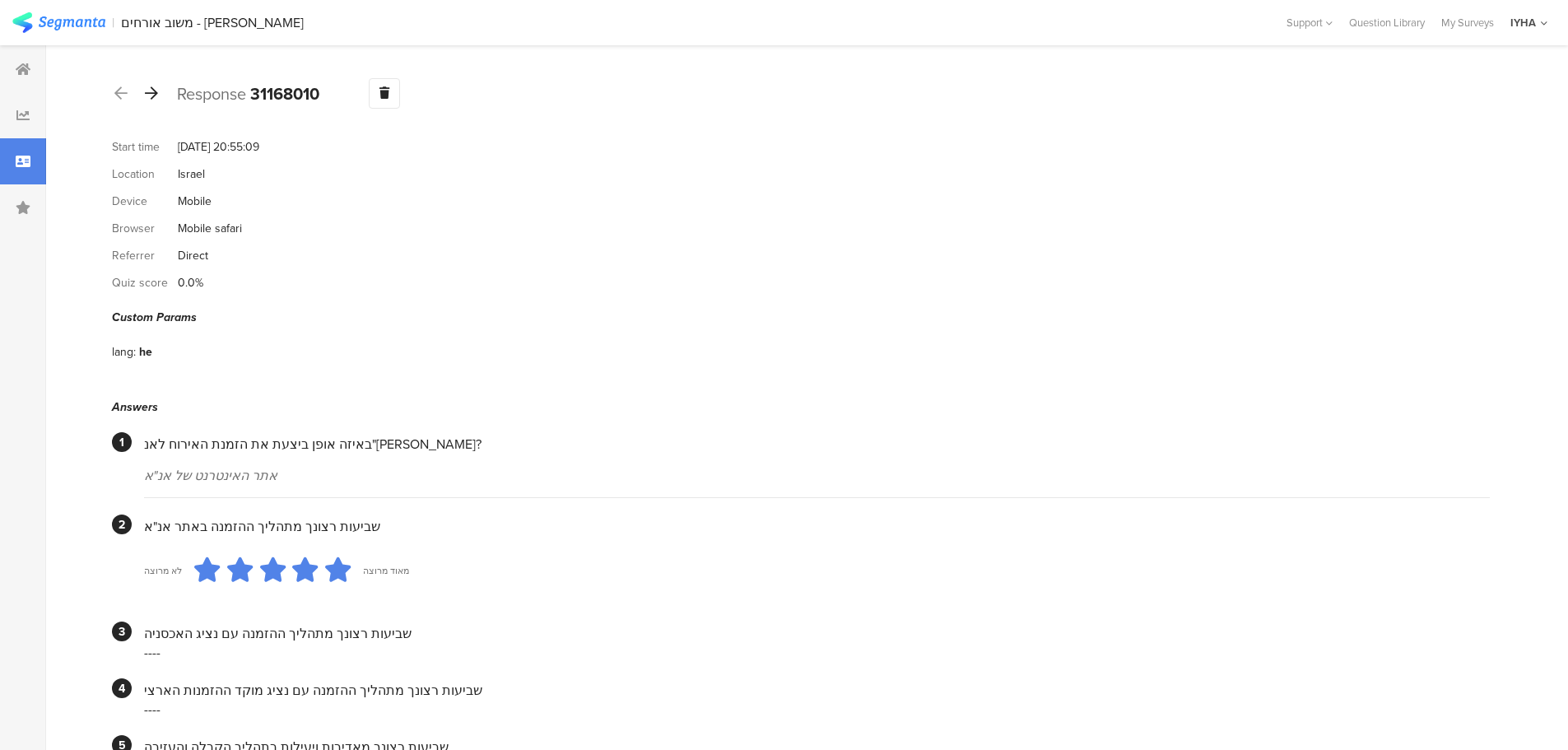
click at [158, 86] on div at bounding box center [152, 94] width 18 height 27
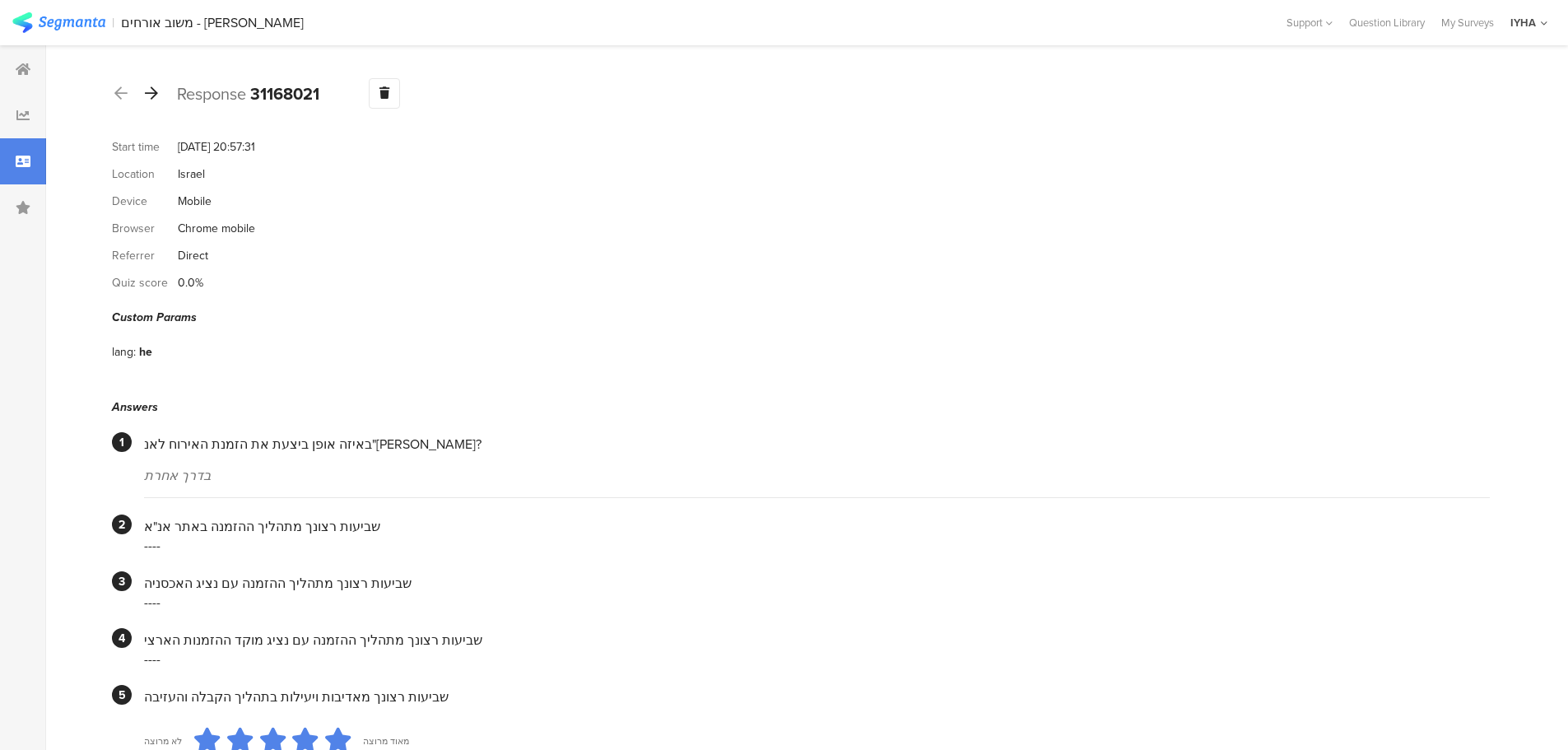
click at [151, 98] on icon at bounding box center [151, 93] width 13 height 15
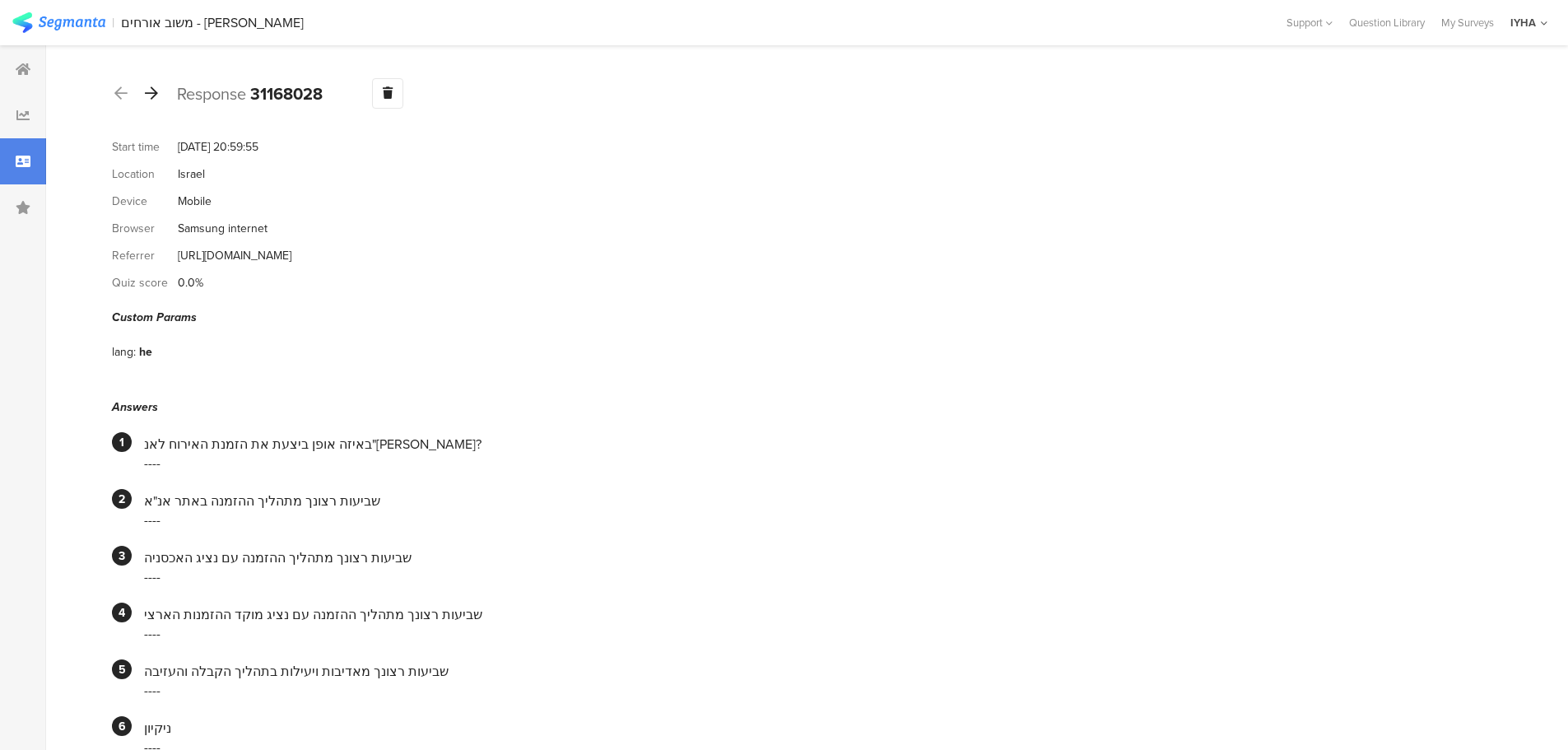
click at [153, 98] on icon at bounding box center [151, 93] width 13 height 15
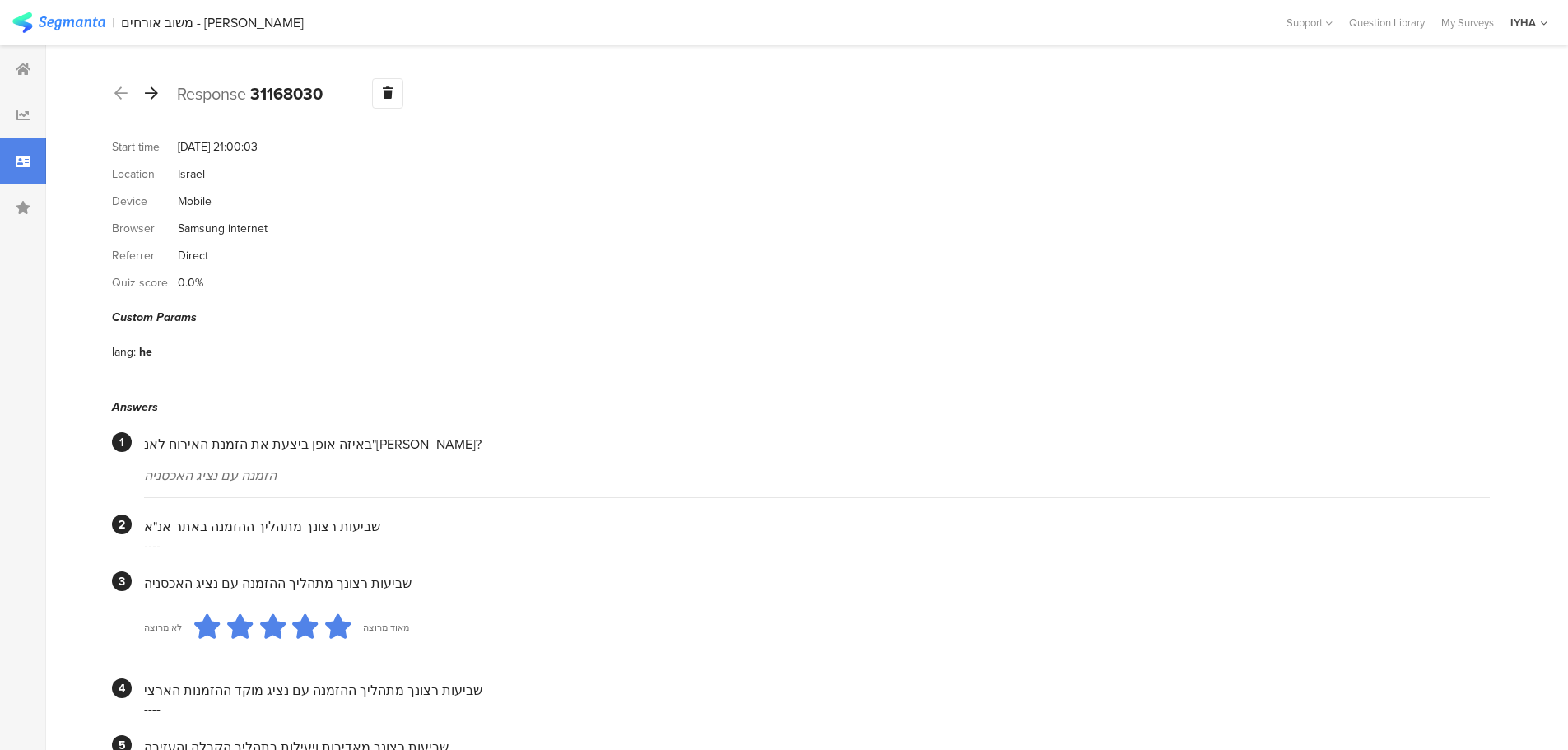
click at [150, 95] on icon at bounding box center [151, 93] width 13 height 15
click at [153, 92] on icon at bounding box center [151, 93] width 13 height 15
click at [153, 91] on icon at bounding box center [151, 93] width 13 height 15
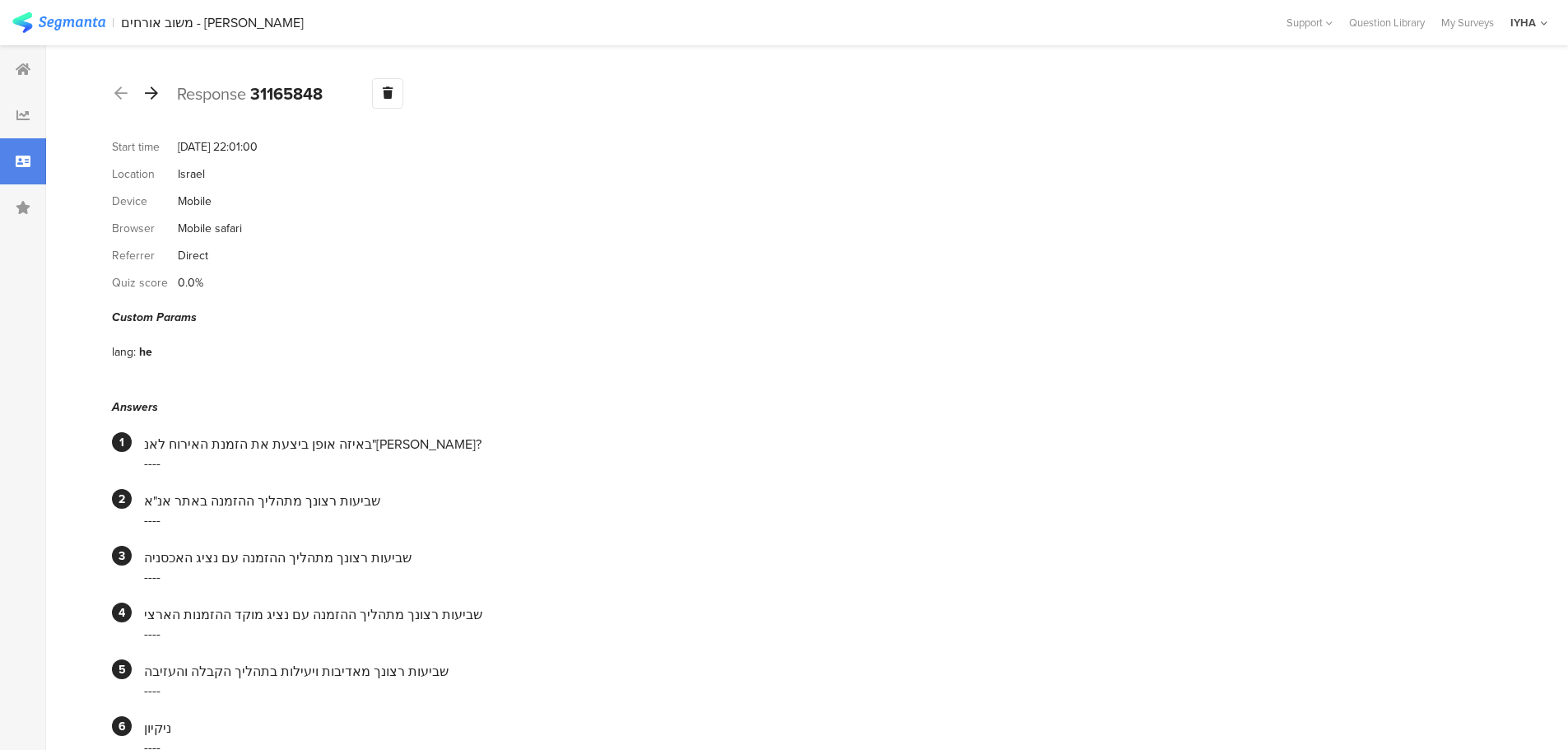
click at [156, 94] on icon at bounding box center [151, 93] width 13 height 15
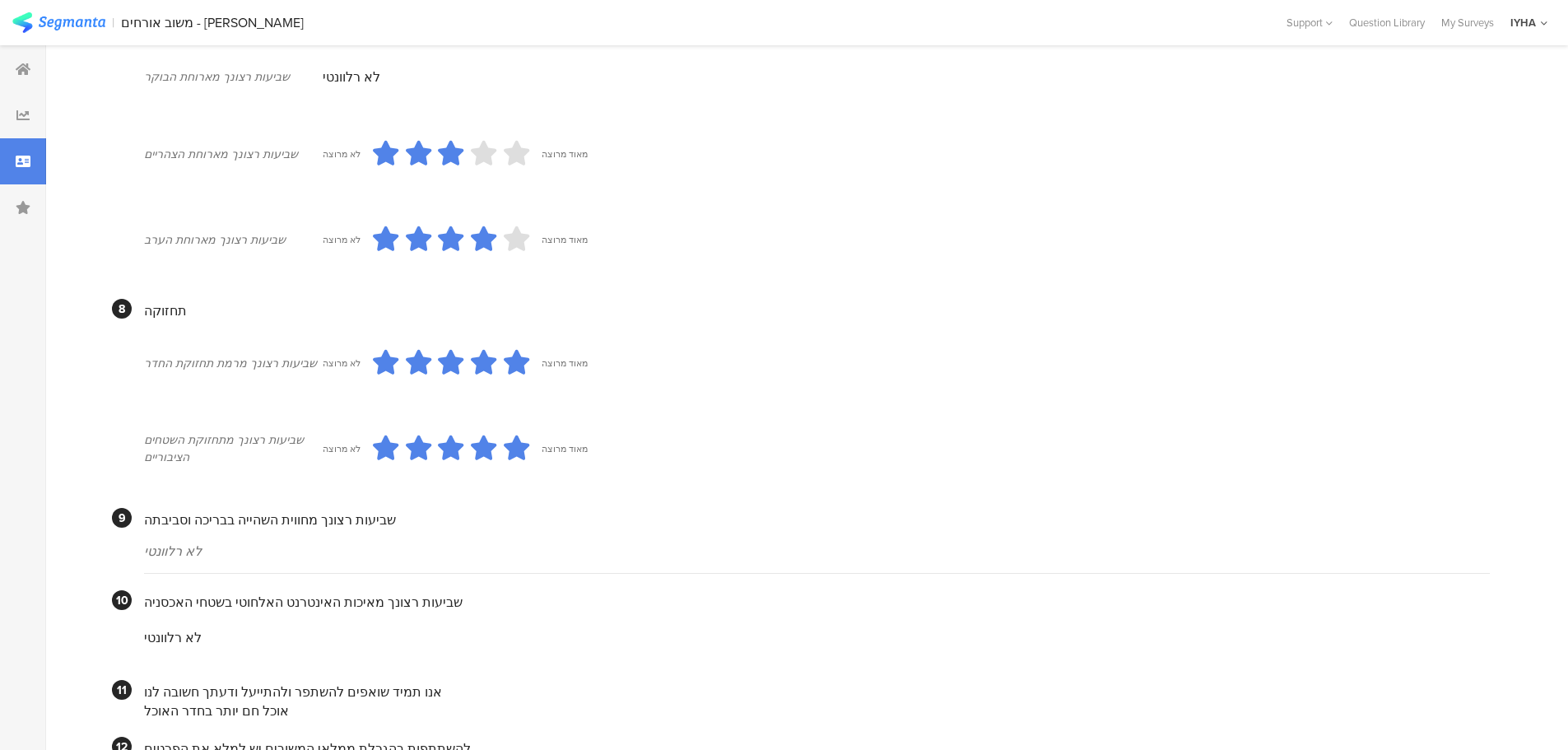
scroll to position [1225, 0]
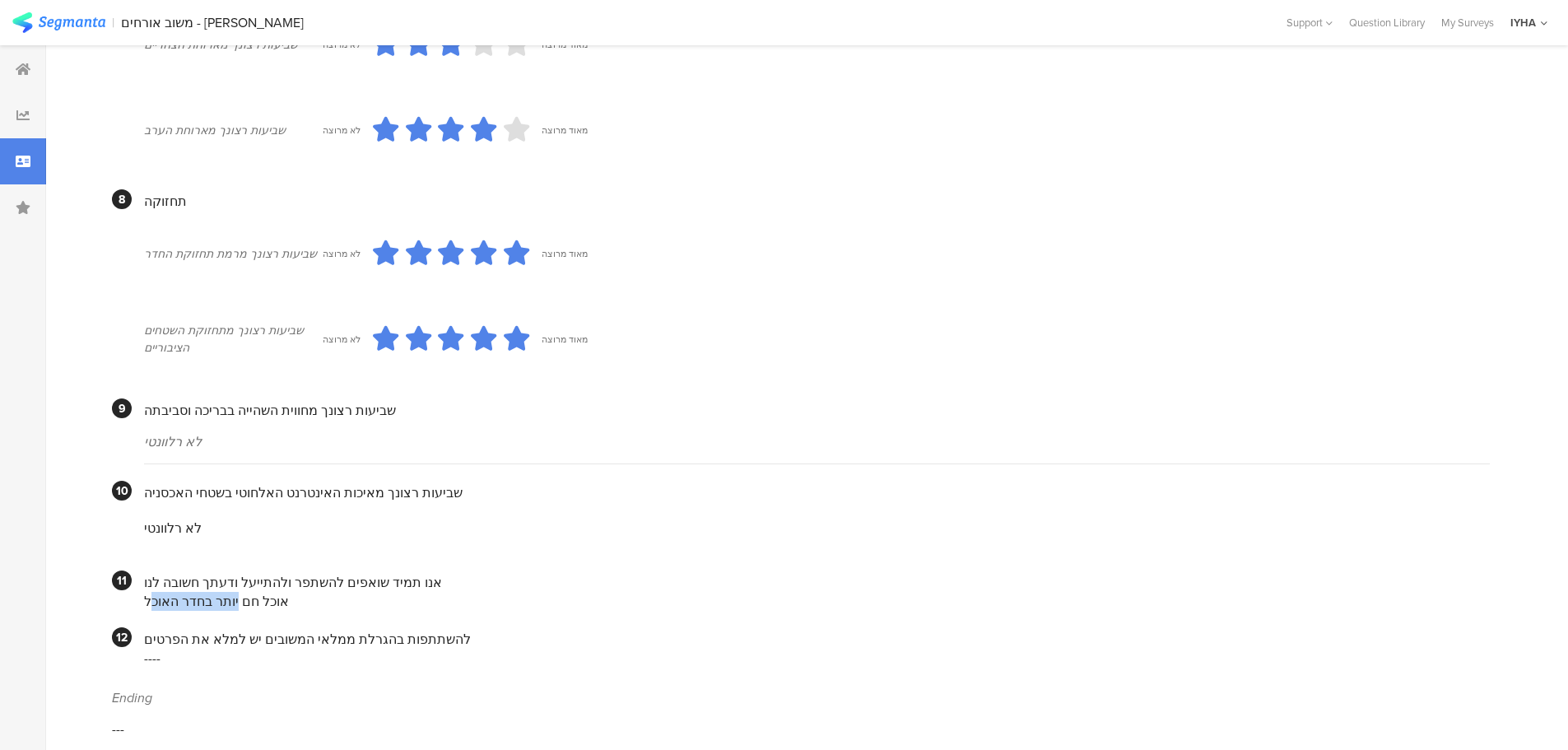
drag, startPoint x: 254, startPoint y: 587, endPoint x: 177, endPoint y: 581, distance: 77.2
click at [177, 592] on div "אוכל חם יותר בחדר האוכל" at bounding box center [816, 602] width 1346 height 19
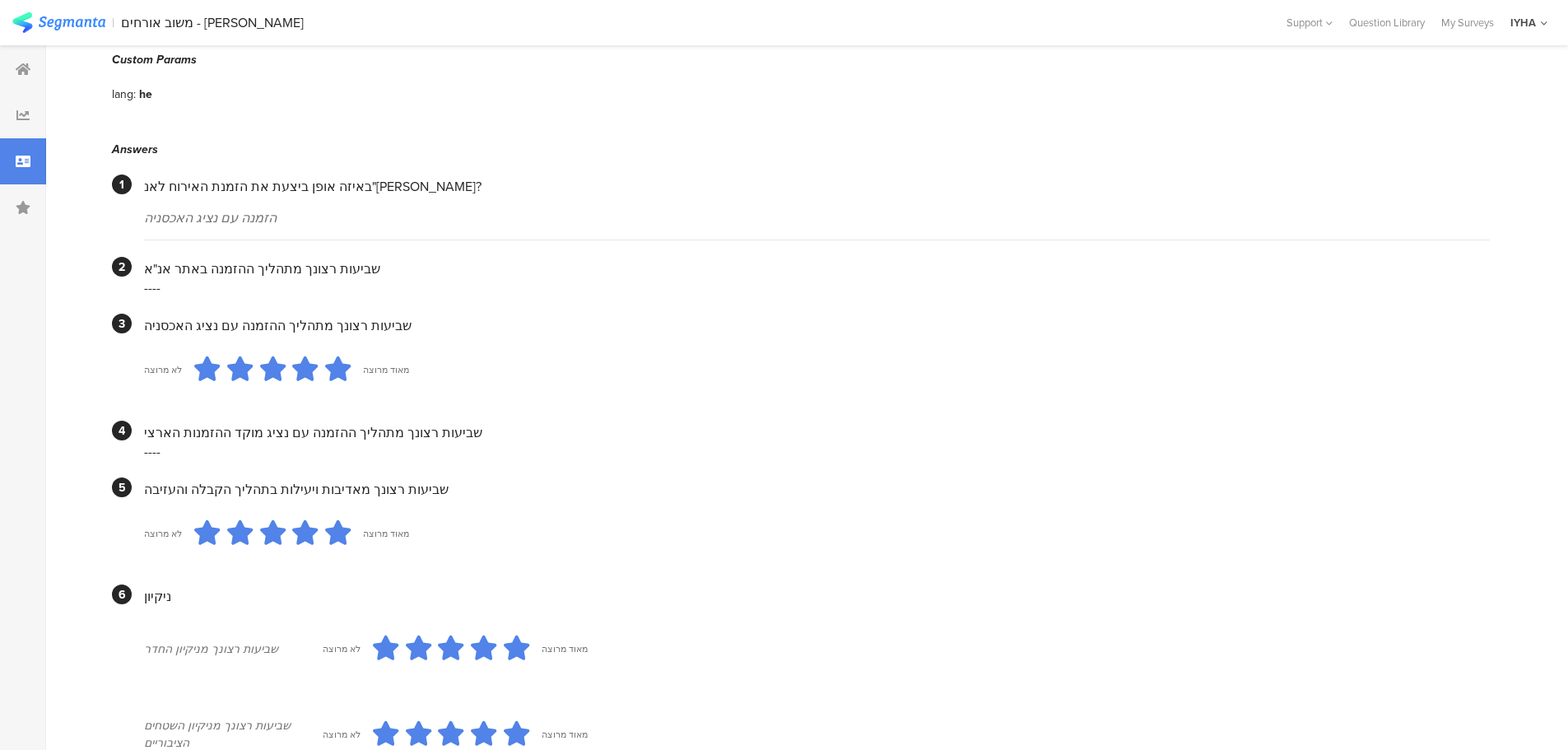
scroll to position [0, 0]
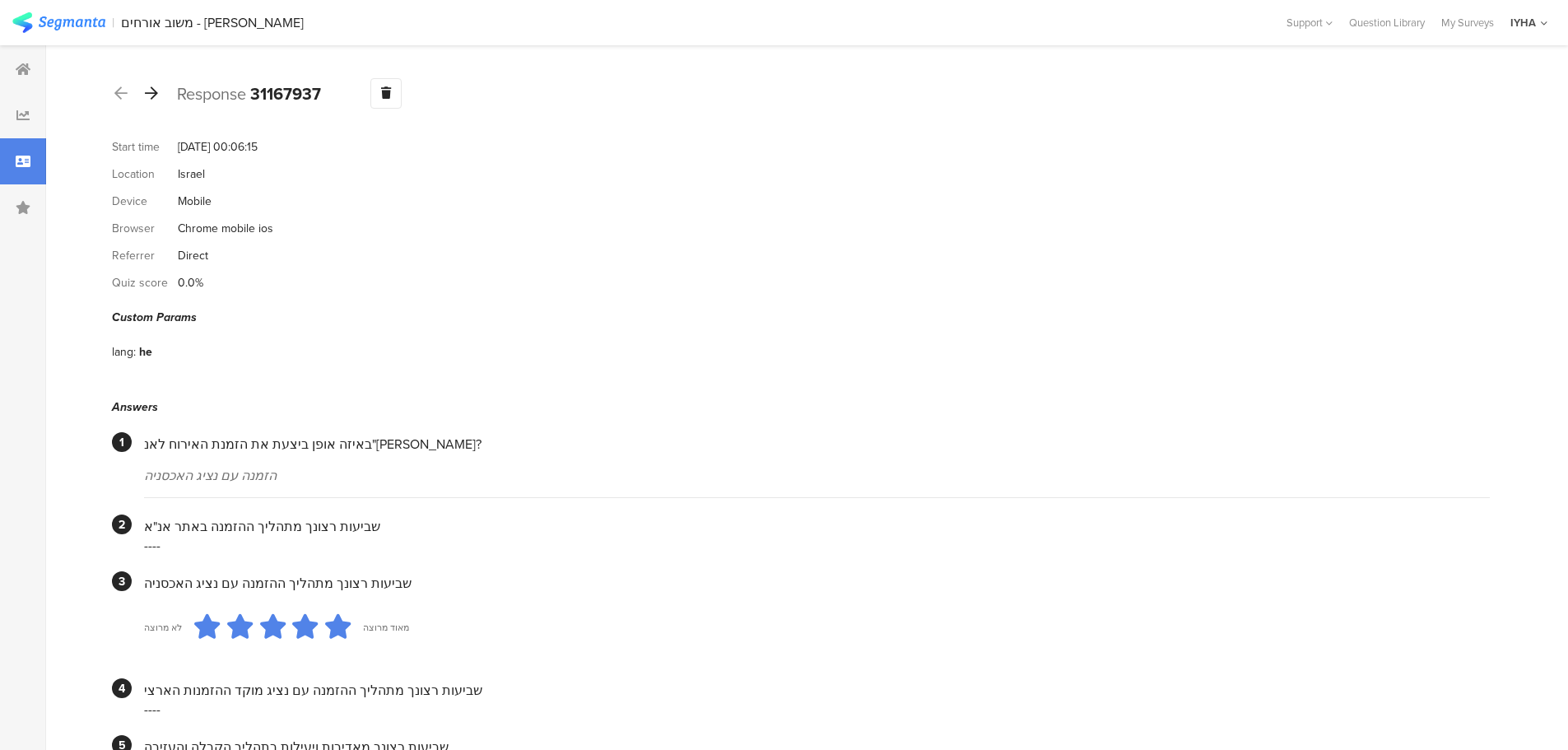
click at [149, 93] on icon at bounding box center [151, 93] width 13 height 15
click at [151, 94] on icon at bounding box center [151, 93] width 13 height 15
click at [152, 98] on icon at bounding box center [151, 93] width 13 height 15
click at [156, 91] on icon at bounding box center [151, 93] width 13 height 15
